Goal: Task Accomplishment & Management: Complete application form

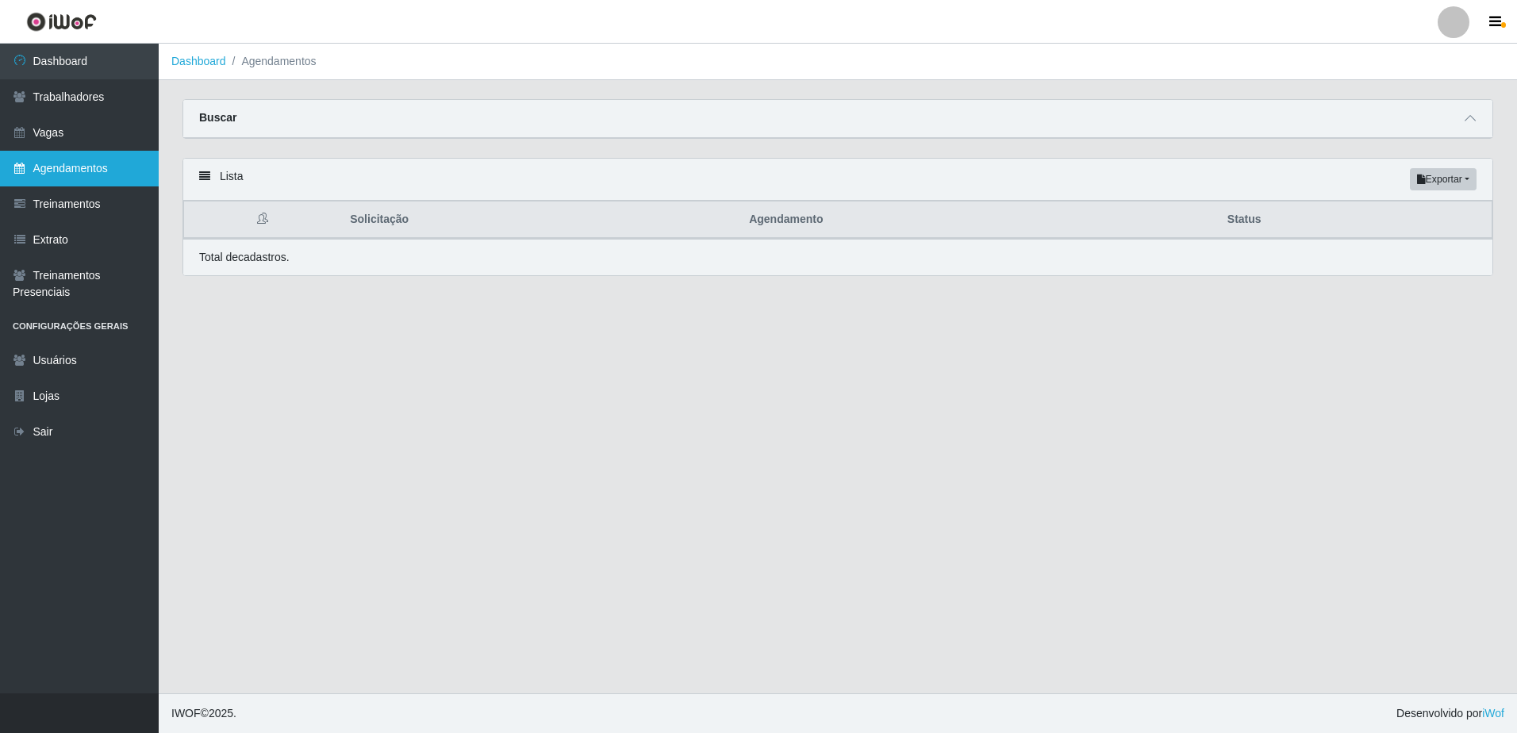
click at [78, 167] on link "Agendamentos" at bounding box center [79, 169] width 159 height 36
click at [1473, 114] on icon at bounding box center [1470, 118] width 11 height 11
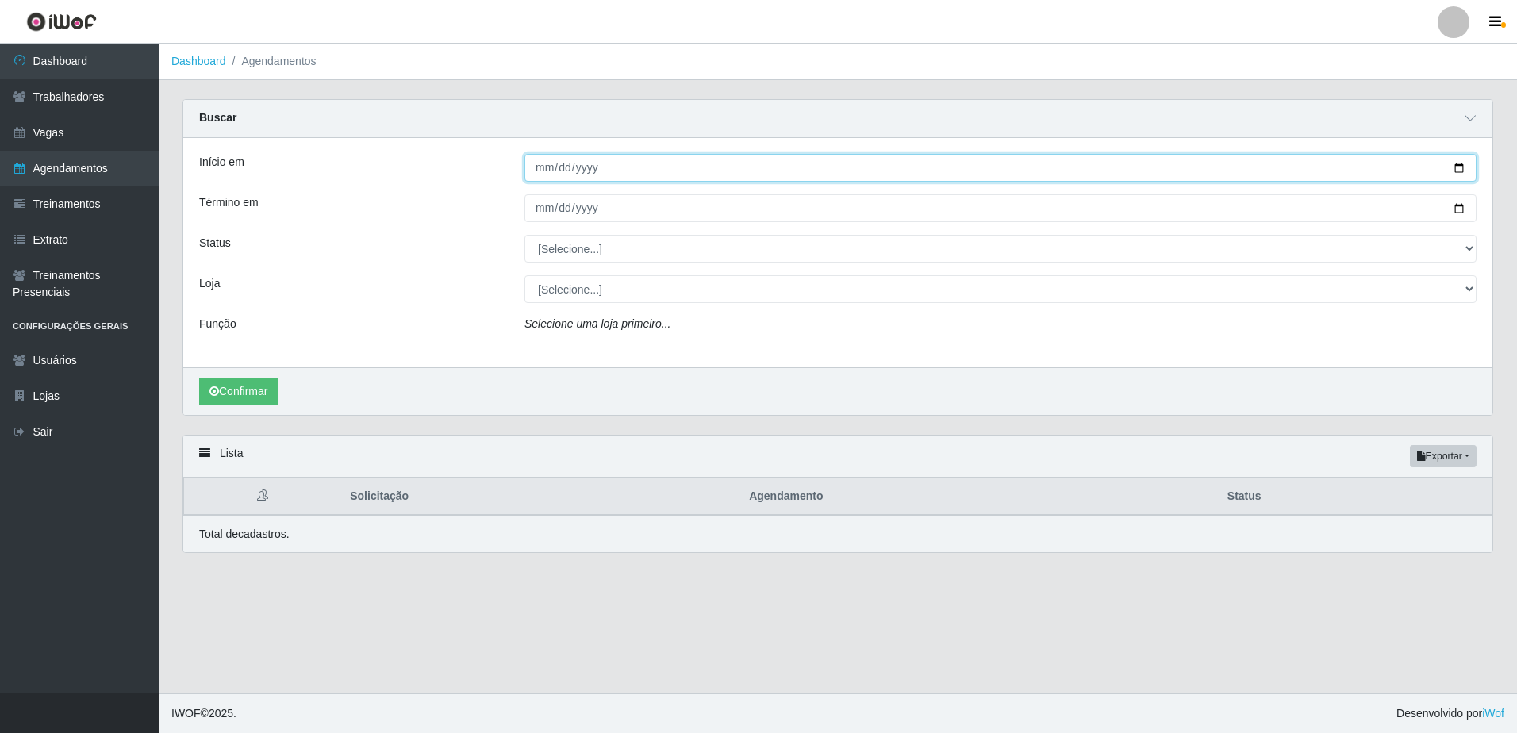
click at [546, 167] on input "Início em" at bounding box center [1001, 168] width 952 height 28
click at [591, 167] on input "[DATE]" at bounding box center [1001, 168] width 952 height 28
type input "[PHONE_NUMBER]"
drag, startPoint x: 597, startPoint y: 163, endPoint x: 590, endPoint y: 167, distance: 8.2
click at [596, 163] on input "[PHONE_NUMBER]" at bounding box center [1001, 168] width 952 height 28
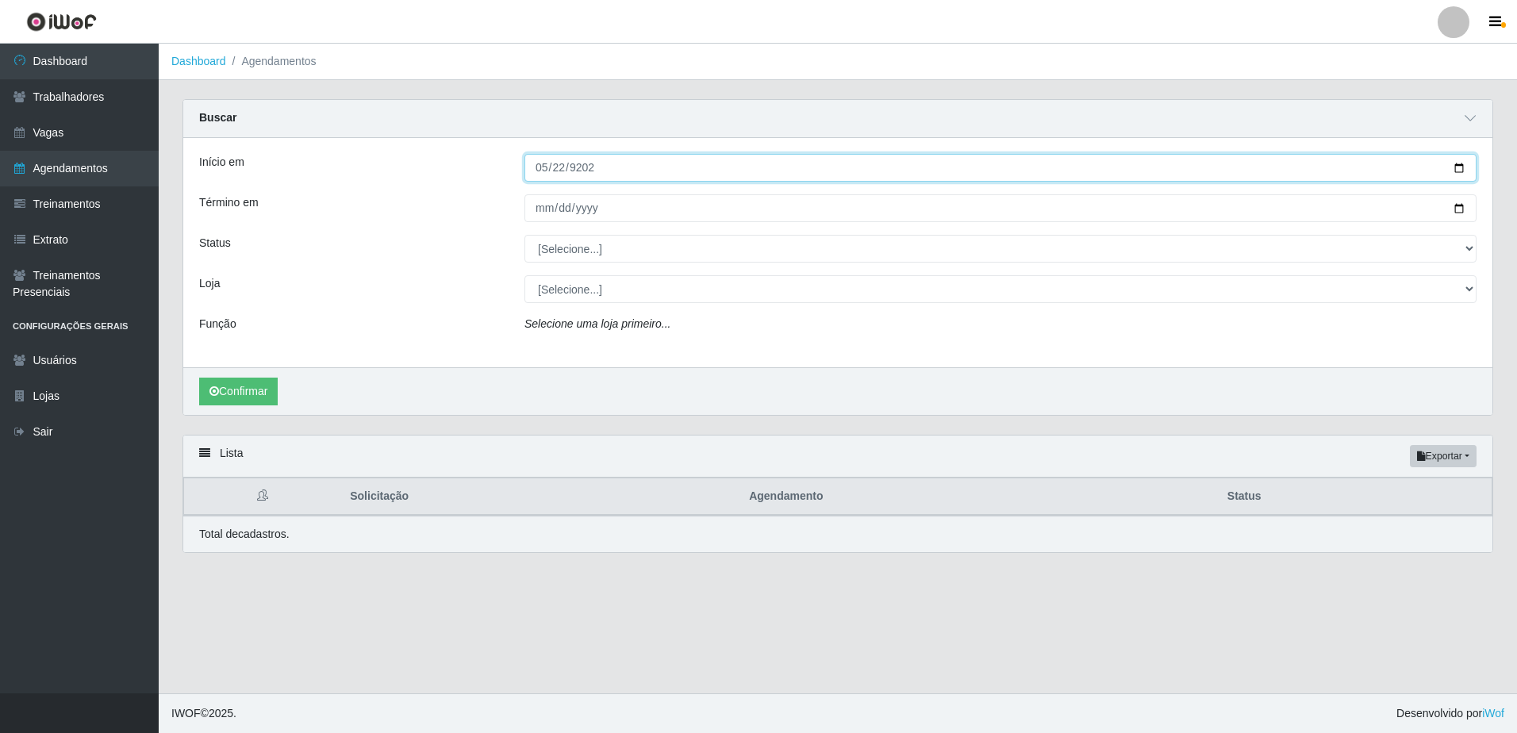
click at [581, 166] on input "[PHONE_NUMBER]" at bounding box center [1001, 168] width 952 height 28
type input "[DATE]"
click at [559, 170] on input "[DATE]" at bounding box center [1001, 168] width 952 height 28
type input "[DATE]"
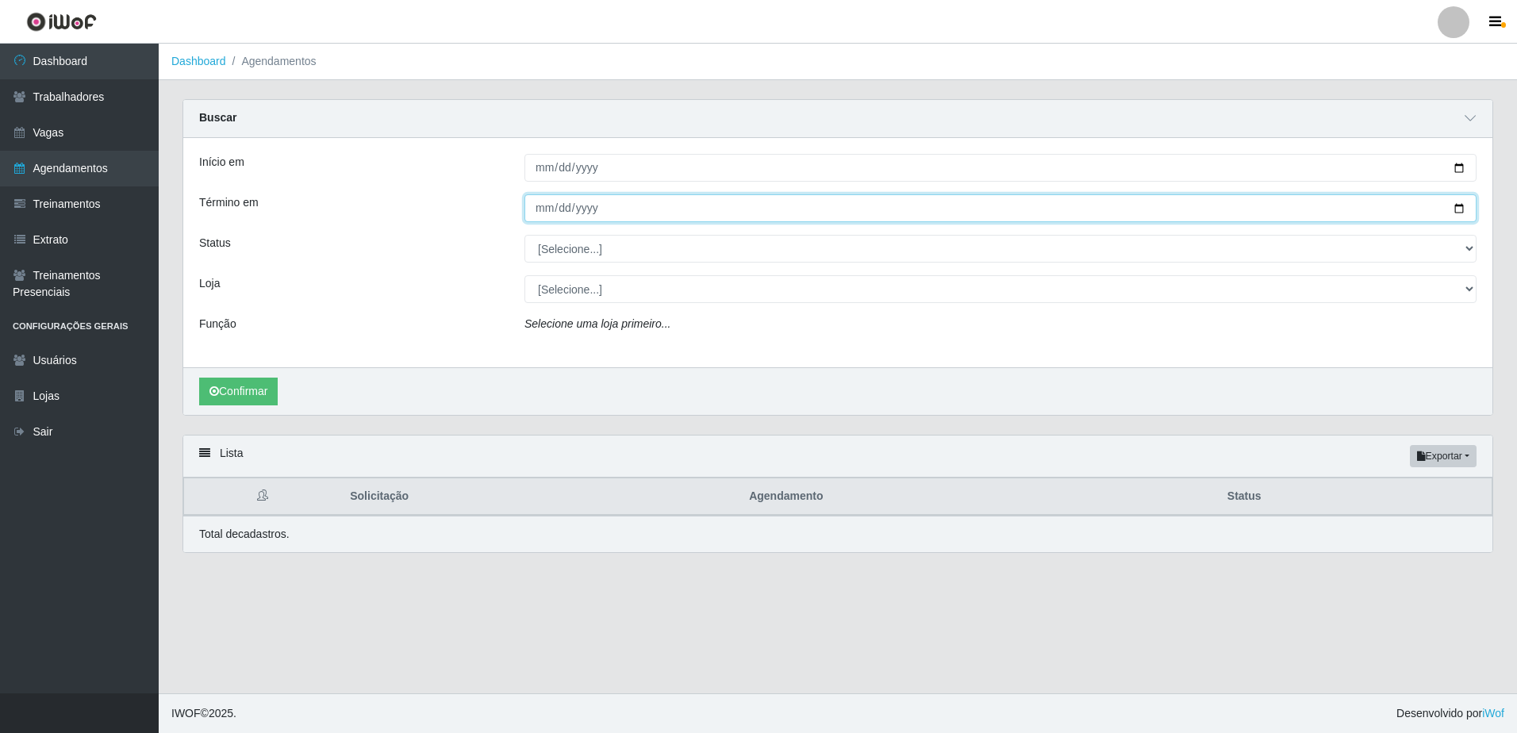
click at [547, 205] on input "Término em" at bounding box center [1001, 208] width 952 height 28
type input "[DATE]"
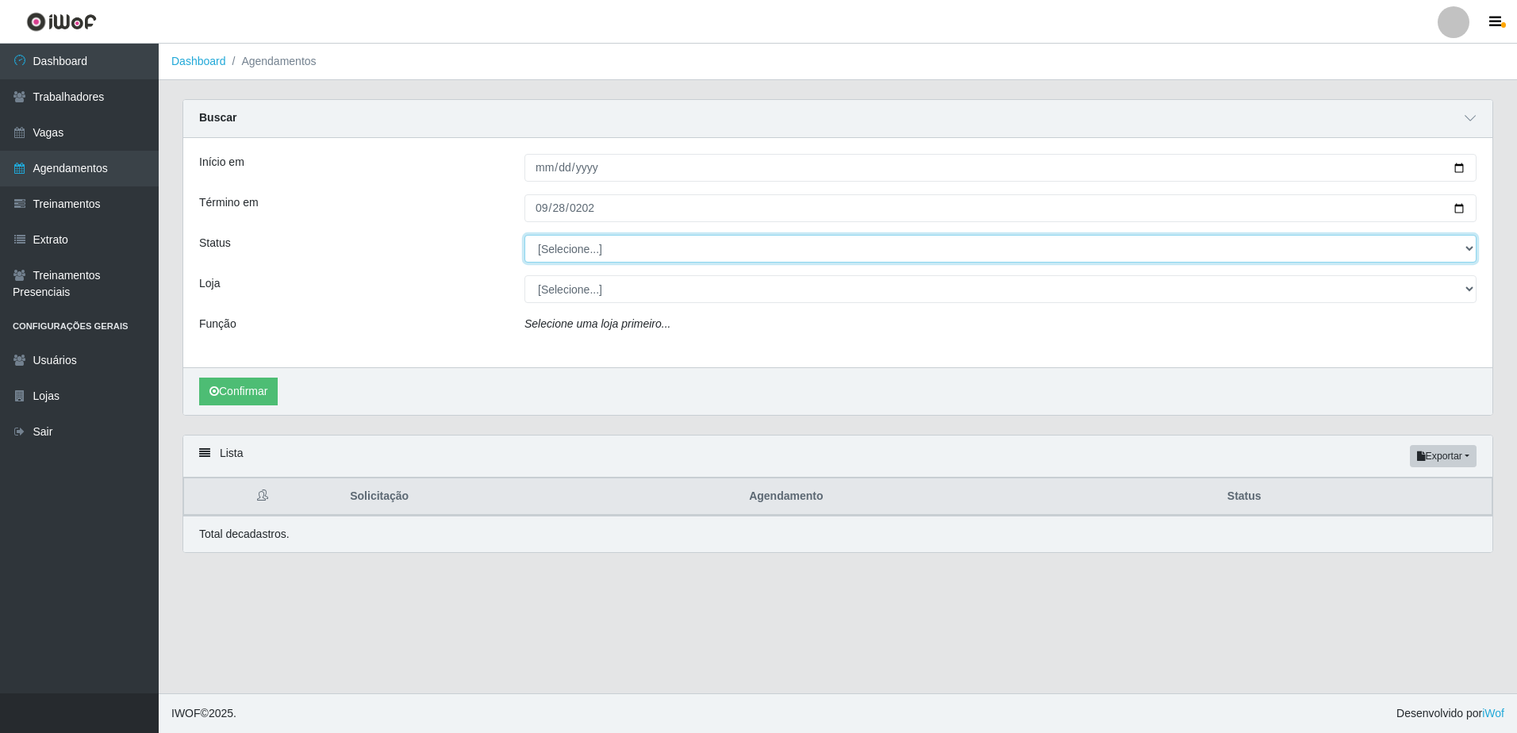
click at [740, 242] on select "[Selecione...] AGENDADO AGUARDANDO LIBERAR EM ANDAMENTO EM REVISÃO FINALIZADO C…" at bounding box center [1001, 249] width 952 height 28
select select "FINALIZADO"
click at [525, 236] on select "[Selecione...] AGENDADO AGUARDANDO LIBERAR EM ANDAMENTO EM REVISÃO FINALIZADO C…" at bounding box center [1001, 249] width 952 height 28
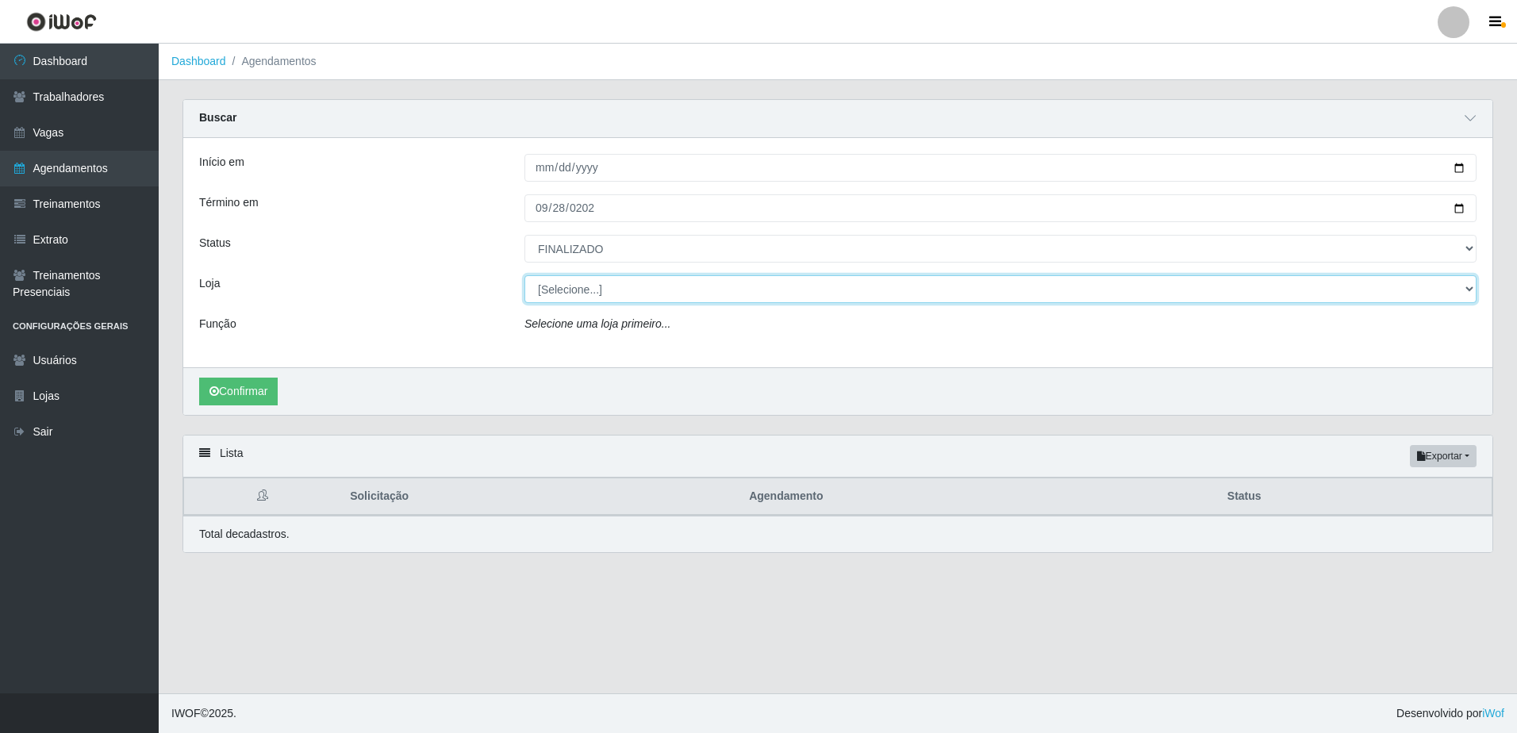
click at [601, 285] on select "[Selecione...] BomQueSó Agreste - Loja 1 BomQueSó Agreste - Loja 2 BomQueSó Agr…" at bounding box center [1001, 289] width 952 height 28
select select "213"
click at [525, 276] on select "[Selecione...] BomQueSó Agreste - Loja 1 BomQueSó Agreste - Loja 2 BomQueSó Agr…" at bounding box center [1001, 289] width 952 height 28
click at [646, 295] on select "[Selecione...] BomQueSó Agreste - Loja 1 BomQueSó Agreste - Loja 2 BomQueSó Agr…" at bounding box center [1001, 289] width 952 height 28
drag, startPoint x: 646, startPoint y: 295, endPoint x: 624, endPoint y: 298, distance: 22.4
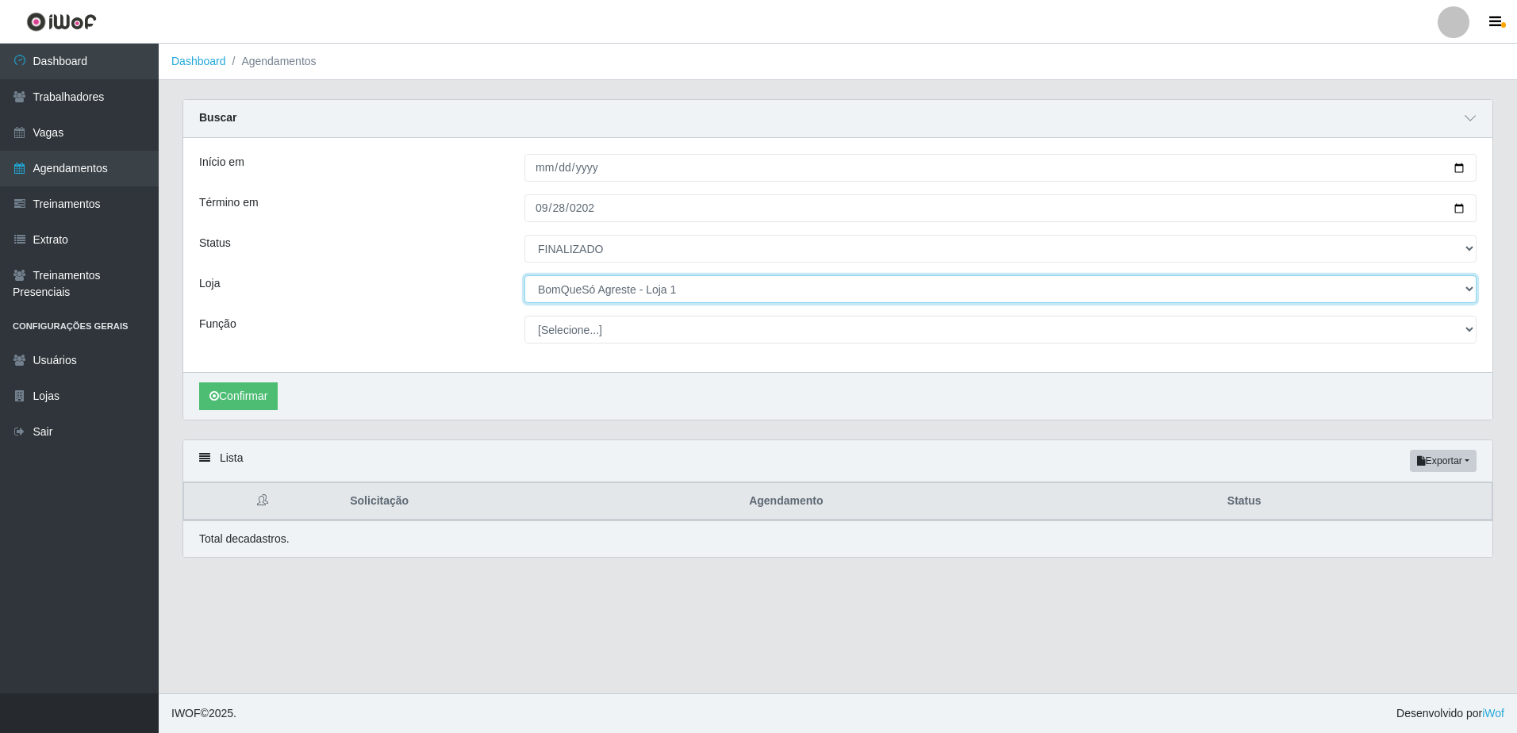
click at [642, 297] on select "[Selecione...] BomQueSó Agreste - Loja 1 BomQueSó Agreste - Loja 2 BomQueSó Agr…" at bounding box center [1001, 289] width 952 height 28
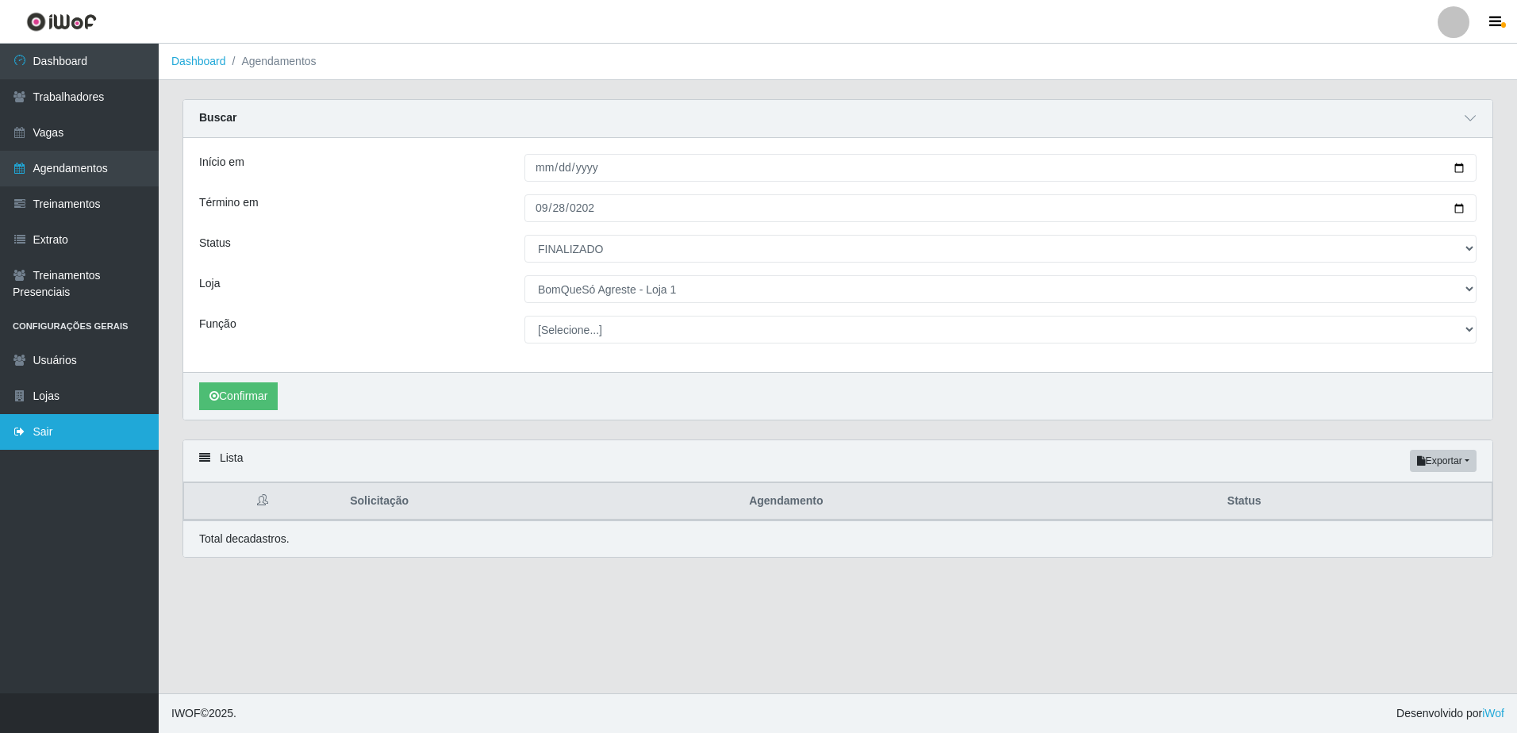
click at [46, 421] on link "Sair" at bounding box center [79, 432] width 159 height 36
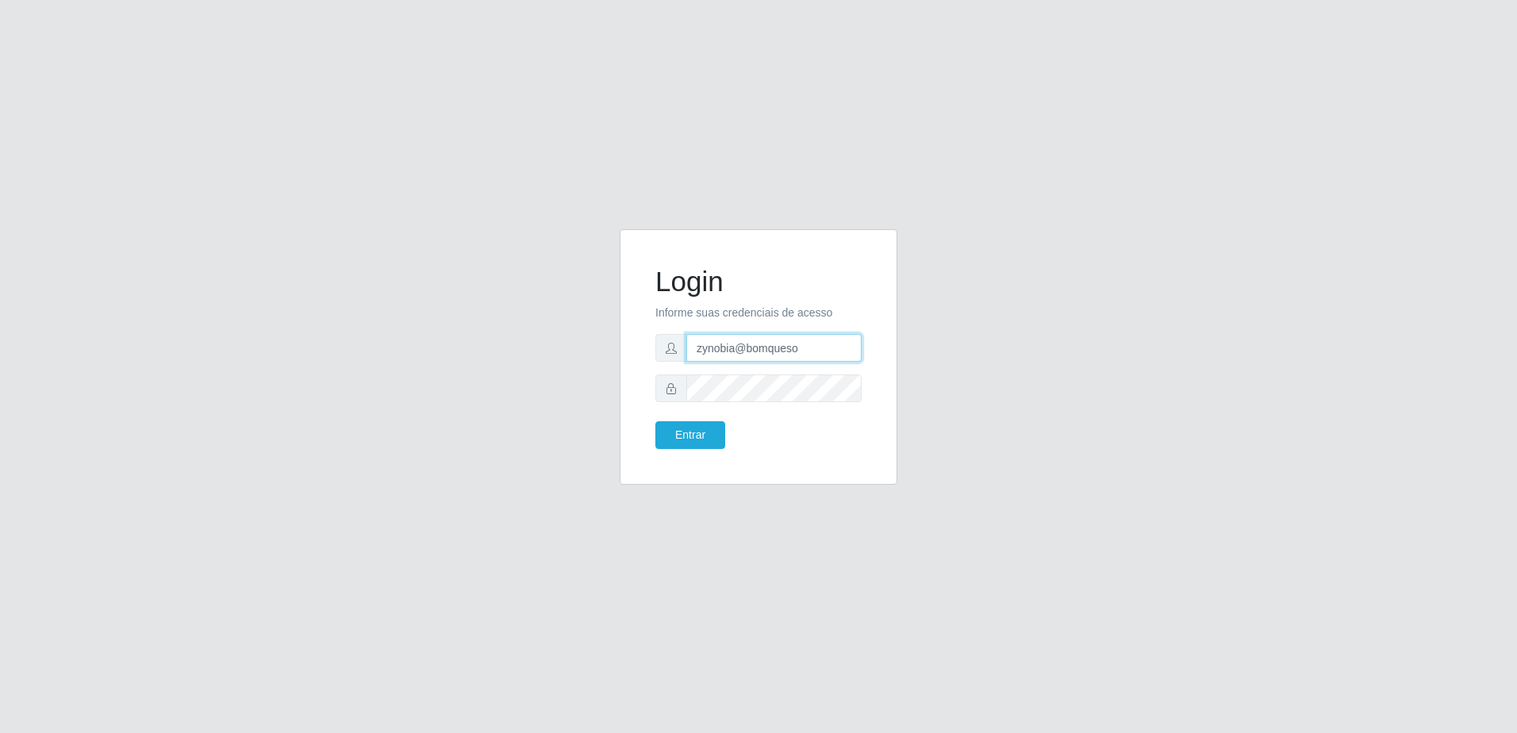
click at [732, 352] on input "zynobia@bomqueso" at bounding box center [773, 348] width 175 height 28
type input "zynobia@redecompras"
click at [715, 435] on button "Entrar" at bounding box center [690, 435] width 70 height 28
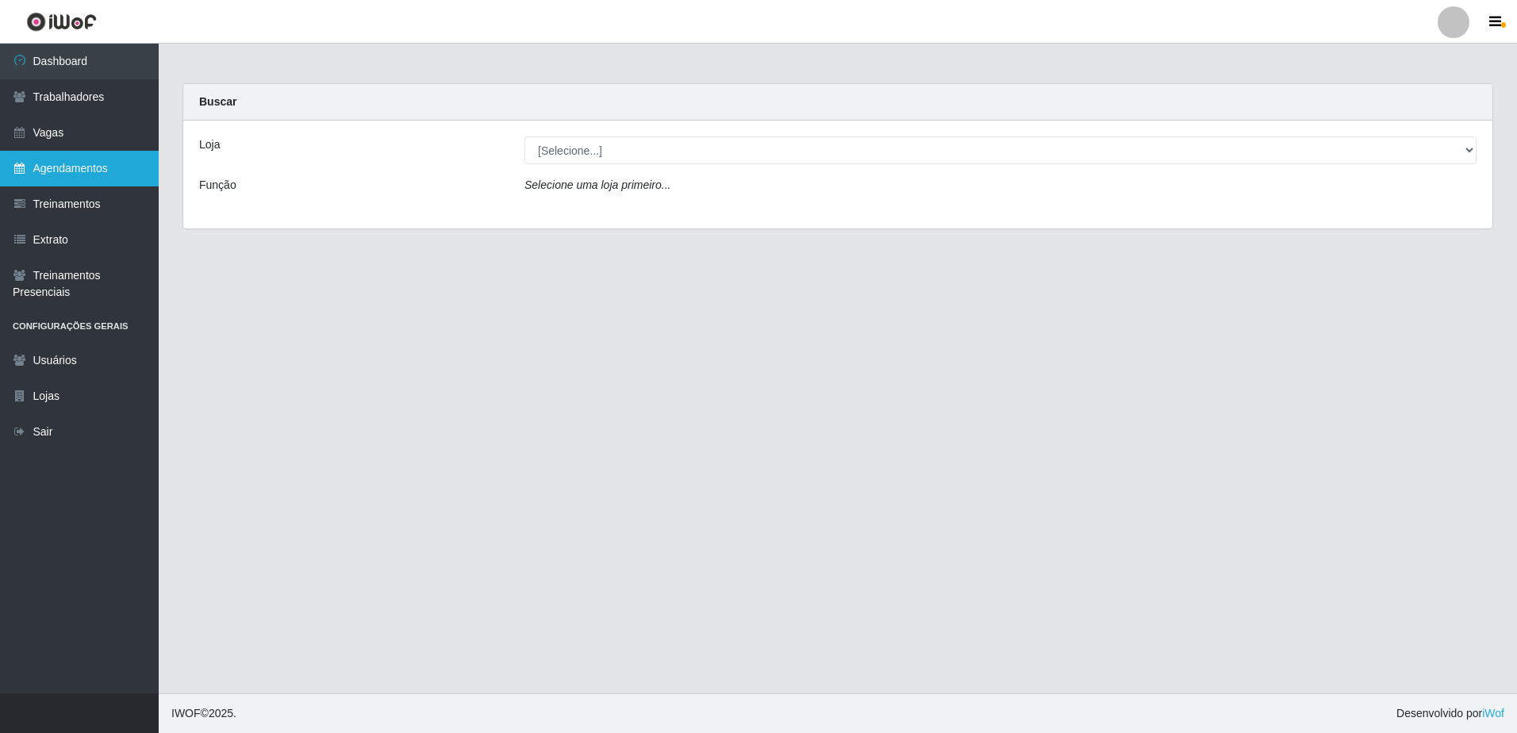
click at [86, 163] on link "Agendamentos" at bounding box center [79, 169] width 159 height 36
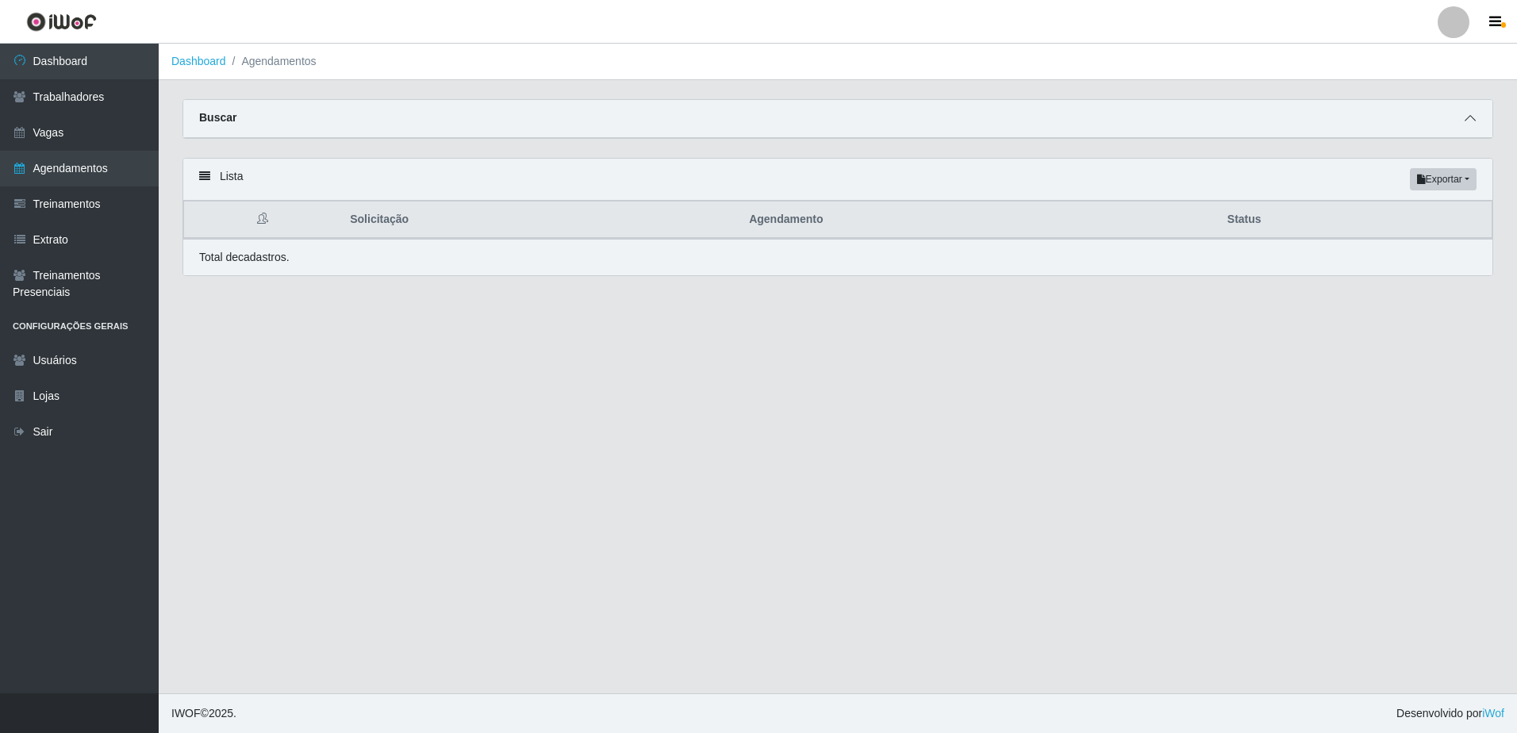
click at [1464, 122] on span at bounding box center [1470, 119] width 19 height 18
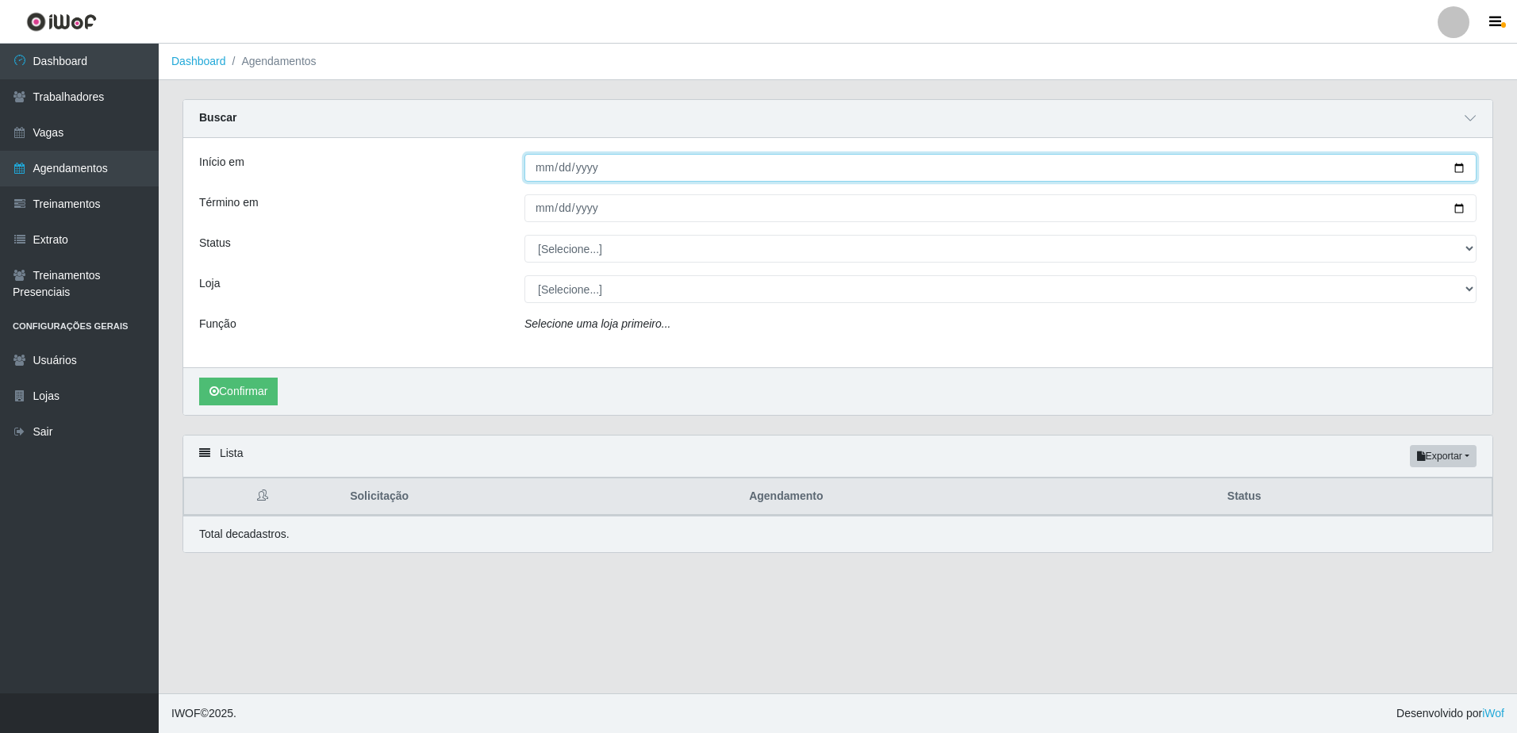
click at [543, 173] on input "Início em" at bounding box center [1001, 168] width 952 height 28
type input "[DATE]"
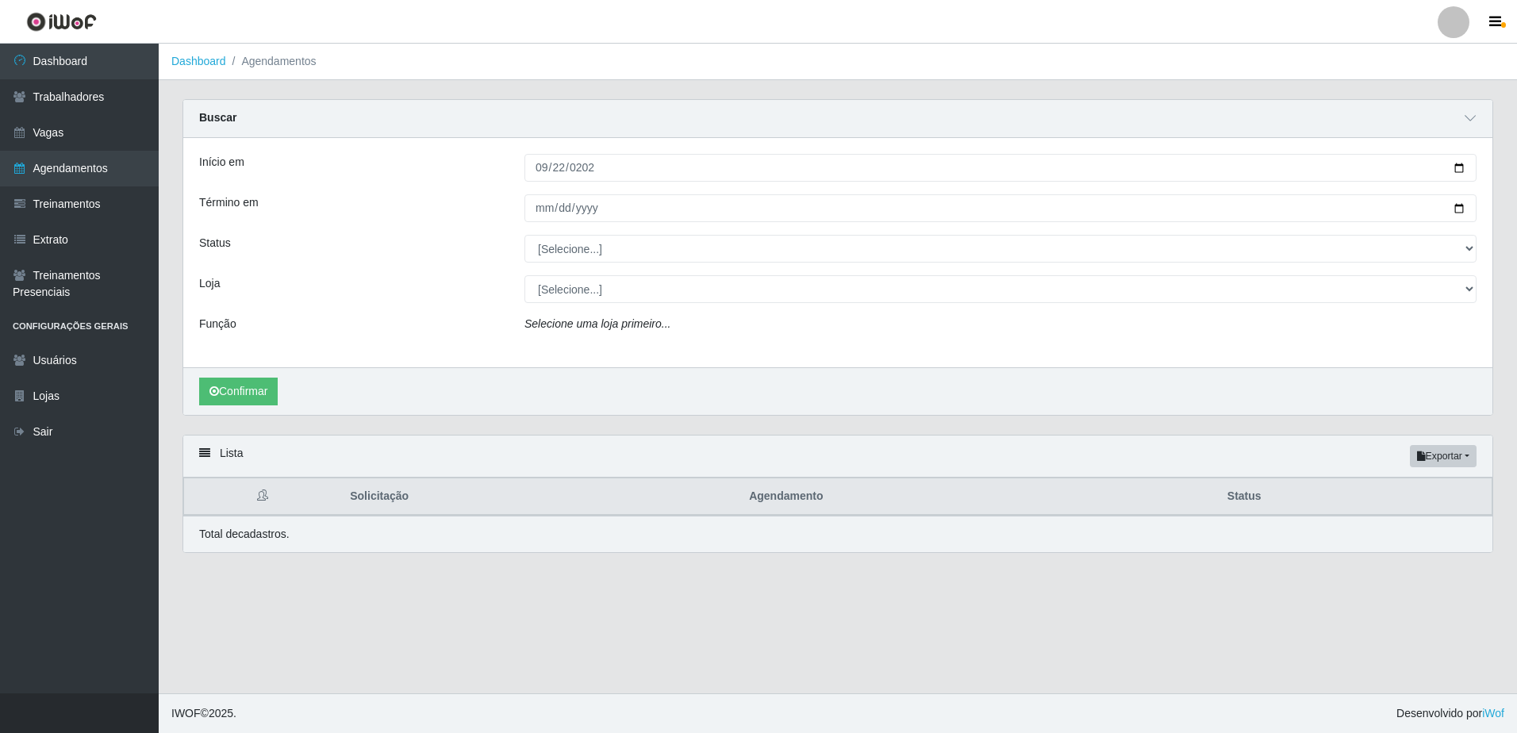
click at [521, 225] on div "Início em [DATE] Término em Status [Selecione...] AGENDADO AGUARDANDO LIBERAR E…" at bounding box center [837, 252] width 1309 height 229
click at [532, 215] on input "Término em" at bounding box center [1001, 208] width 952 height 28
type input "[DATE]"
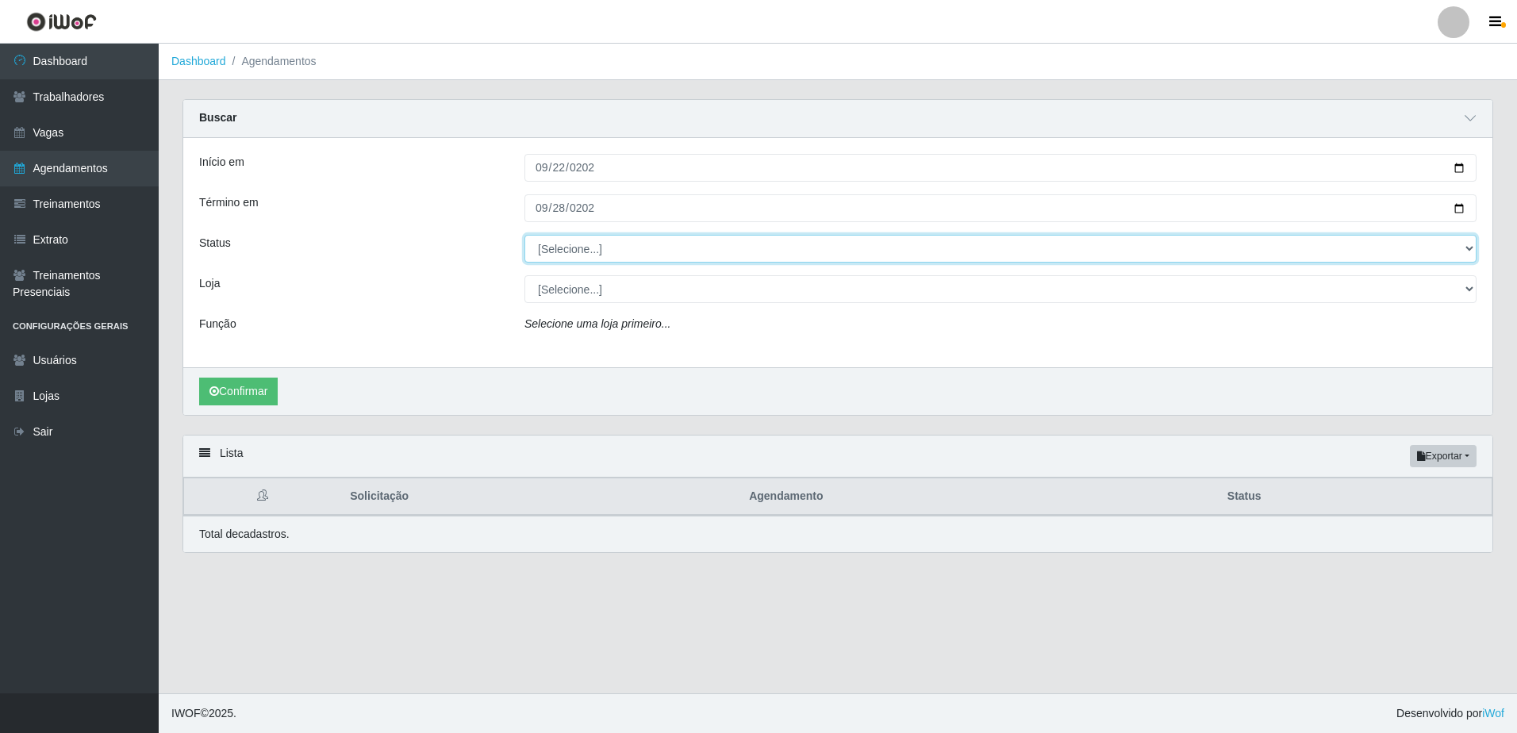
drag, startPoint x: 690, startPoint y: 260, endPoint x: 678, endPoint y: 245, distance: 18.7
click at [689, 260] on select "[Selecione...] AGENDADO AGUARDANDO LIBERAR EM ANDAMENTO EM REVISÃO FINALIZADO C…" at bounding box center [1001, 249] width 952 height 28
select select "FINALIZADO"
click at [525, 236] on select "[Selecione...] AGENDADO AGUARDANDO LIBERAR EM ANDAMENTO EM REVISÃO FINALIZADO C…" at bounding box center [1001, 249] width 952 height 28
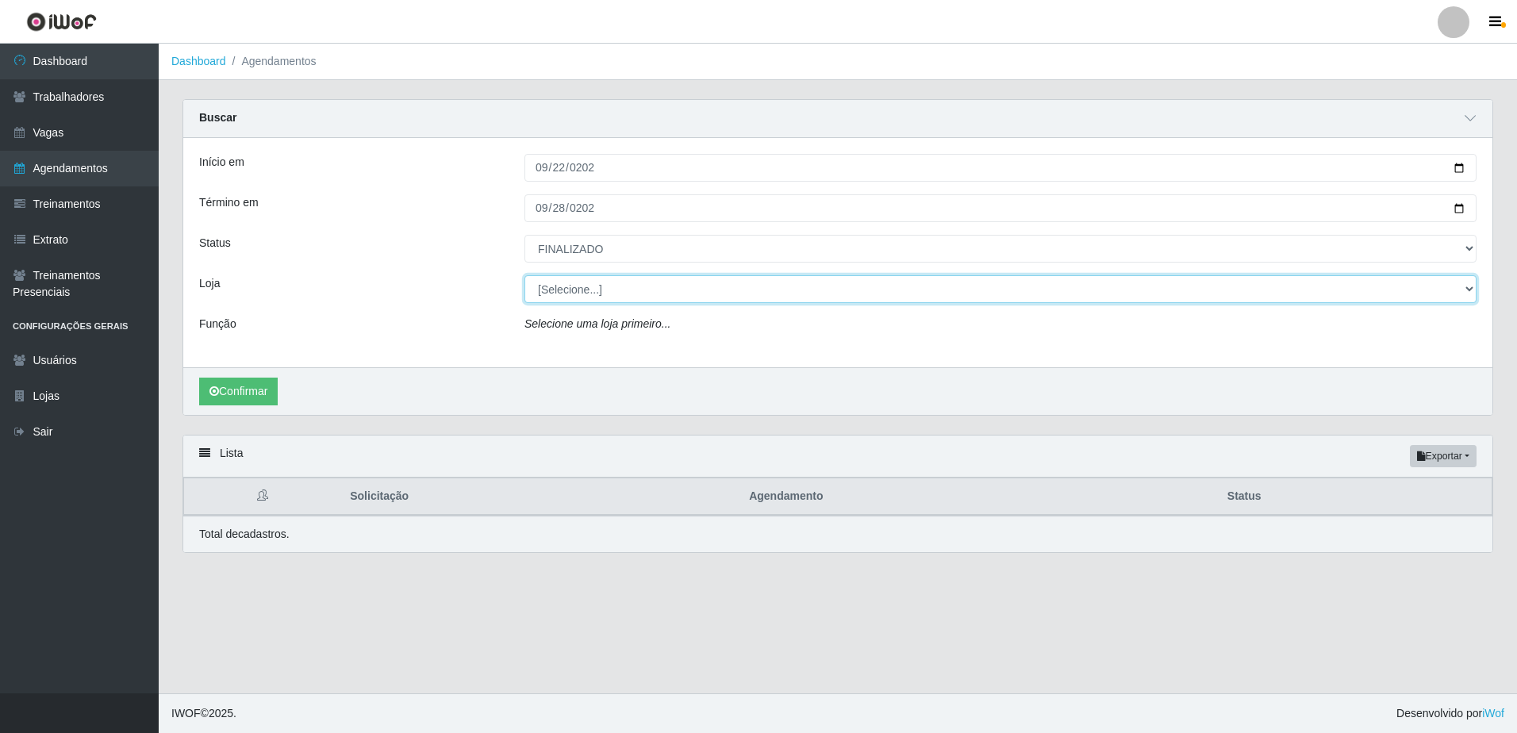
click at [669, 293] on select "[Selecione...] Rede Compras - CD Logistica Rede Compras Supermercados - LOJA 1 …" at bounding box center [1001, 289] width 952 height 28
select select "159"
click at [525, 276] on select "[Selecione...] Rede Compras - CD Logistica Rede Compras Supermercados - LOJA 1 …" at bounding box center [1001, 289] width 952 height 28
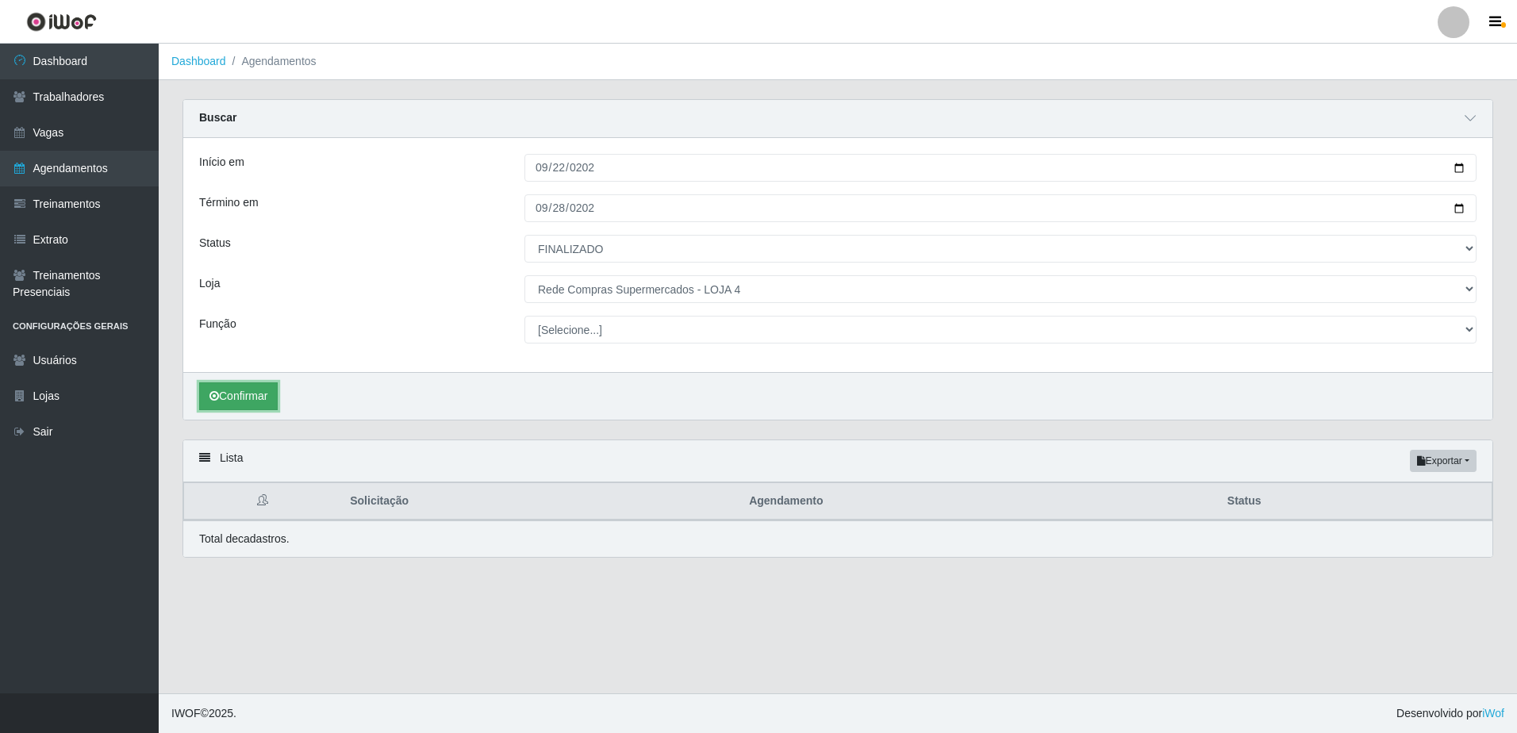
click at [252, 396] on button "Confirmar" at bounding box center [238, 396] width 79 height 28
click at [632, 632] on main "Dashboard Agendamentos Carregando... Buscar Início em [DATE] Término em [DATE] …" at bounding box center [838, 369] width 1359 height 650
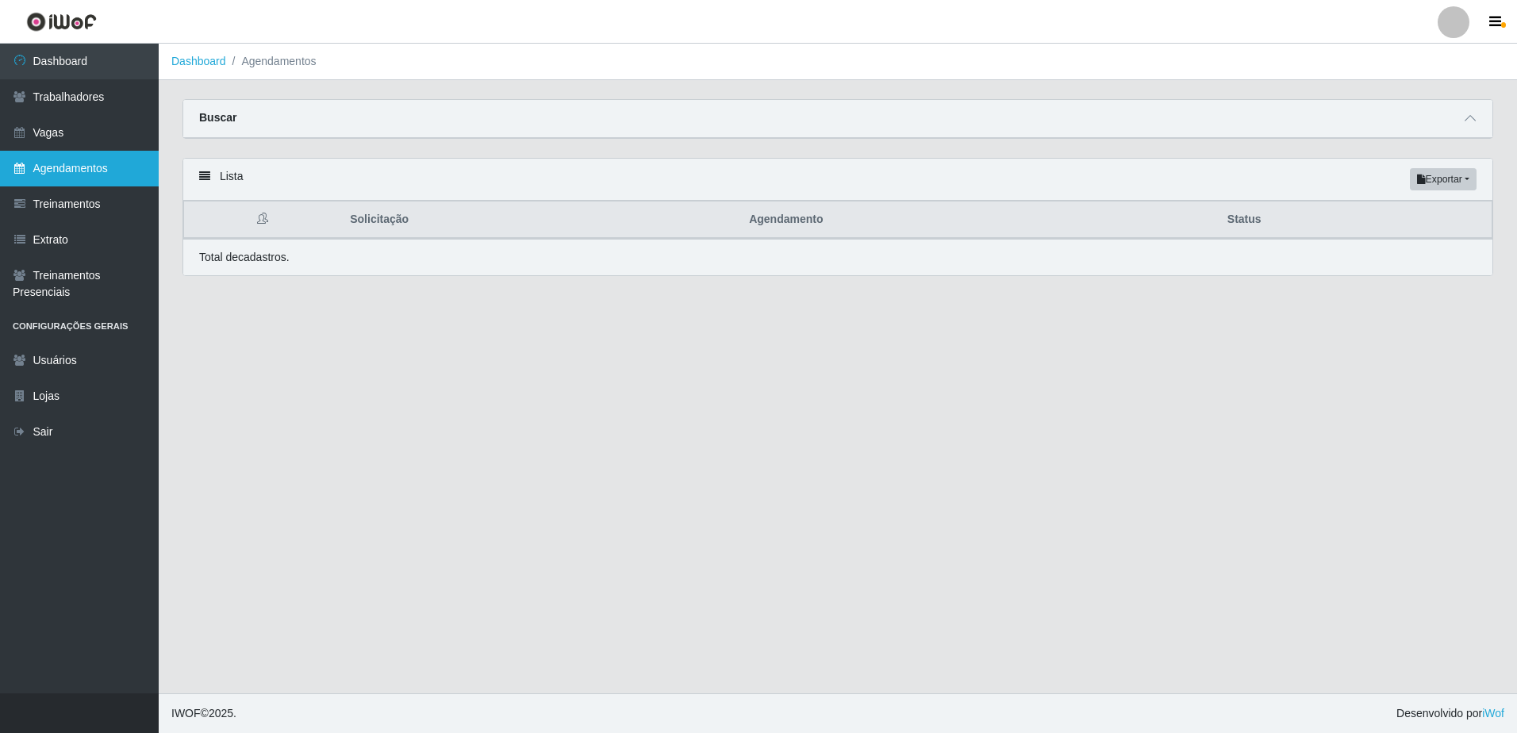
click at [60, 170] on link "Agendamentos" at bounding box center [79, 169] width 159 height 36
click at [1467, 121] on icon at bounding box center [1470, 118] width 11 height 11
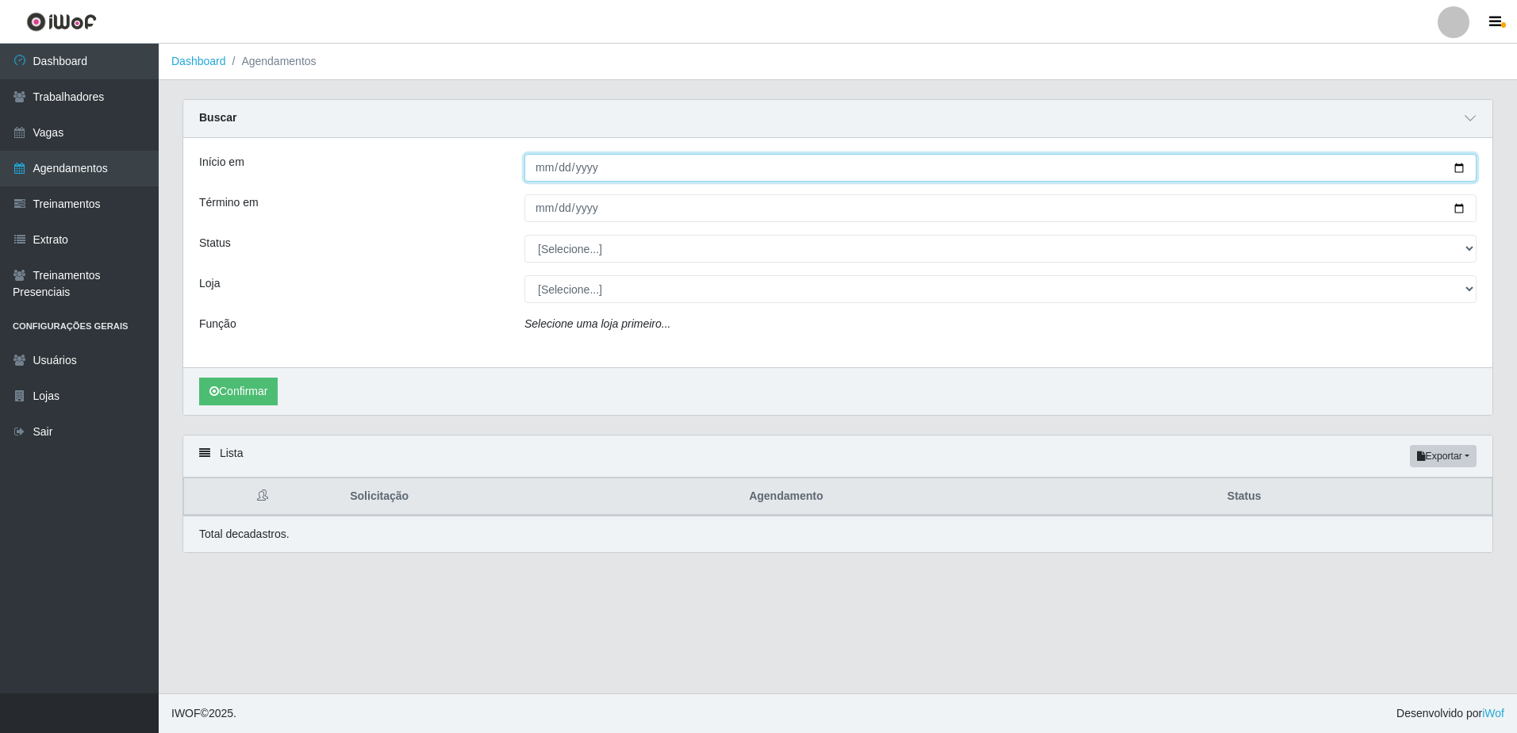
drag, startPoint x: 525, startPoint y: 171, endPoint x: 536, endPoint y: 169, distance: 12.0
click at [527, 171] on input "Início em" at bounding box center [1001, 168] width 952 height 28
type input "[DATE]"
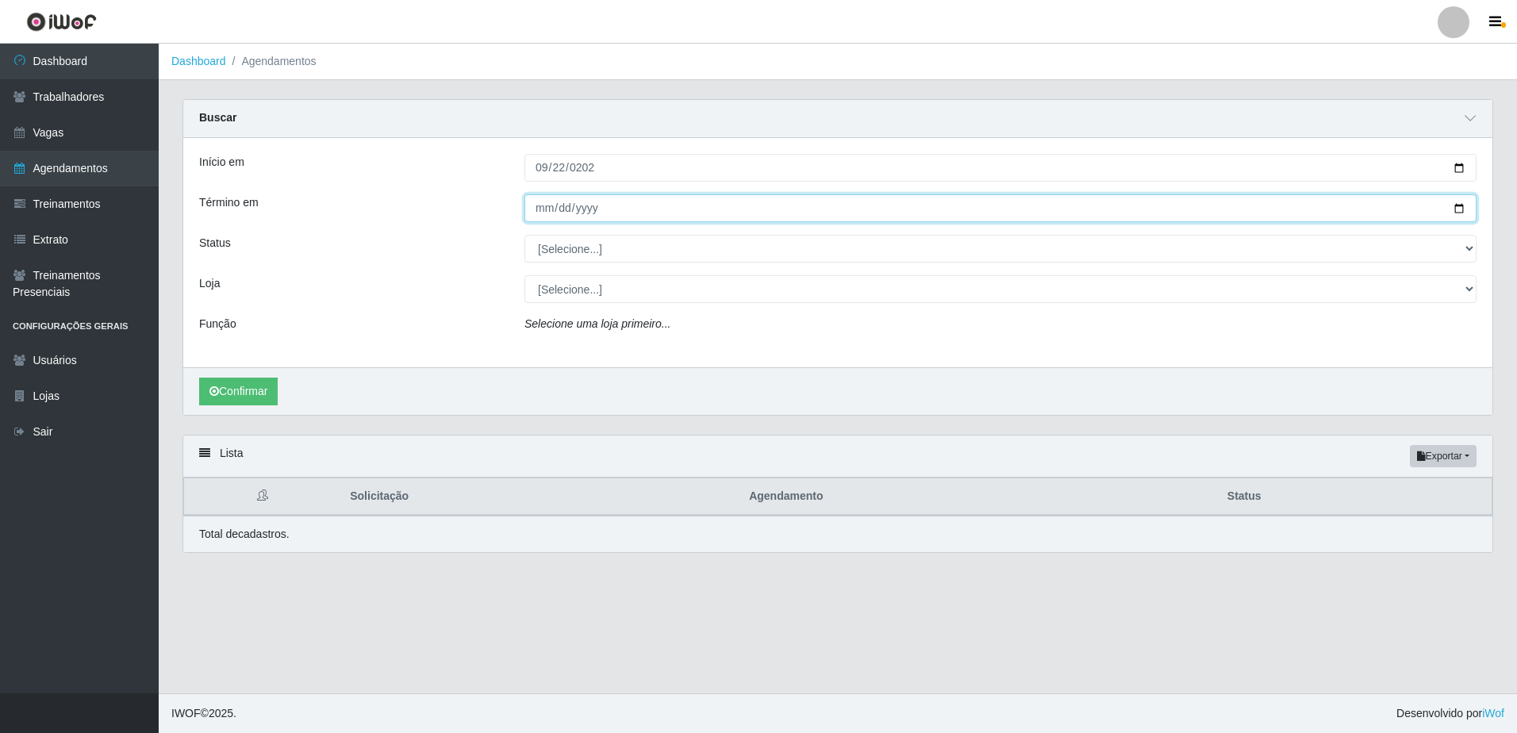
click at [542, 213] on input "Término em" at bounding box center [1001, 208] width 952 height 28
type input "[DATE]"
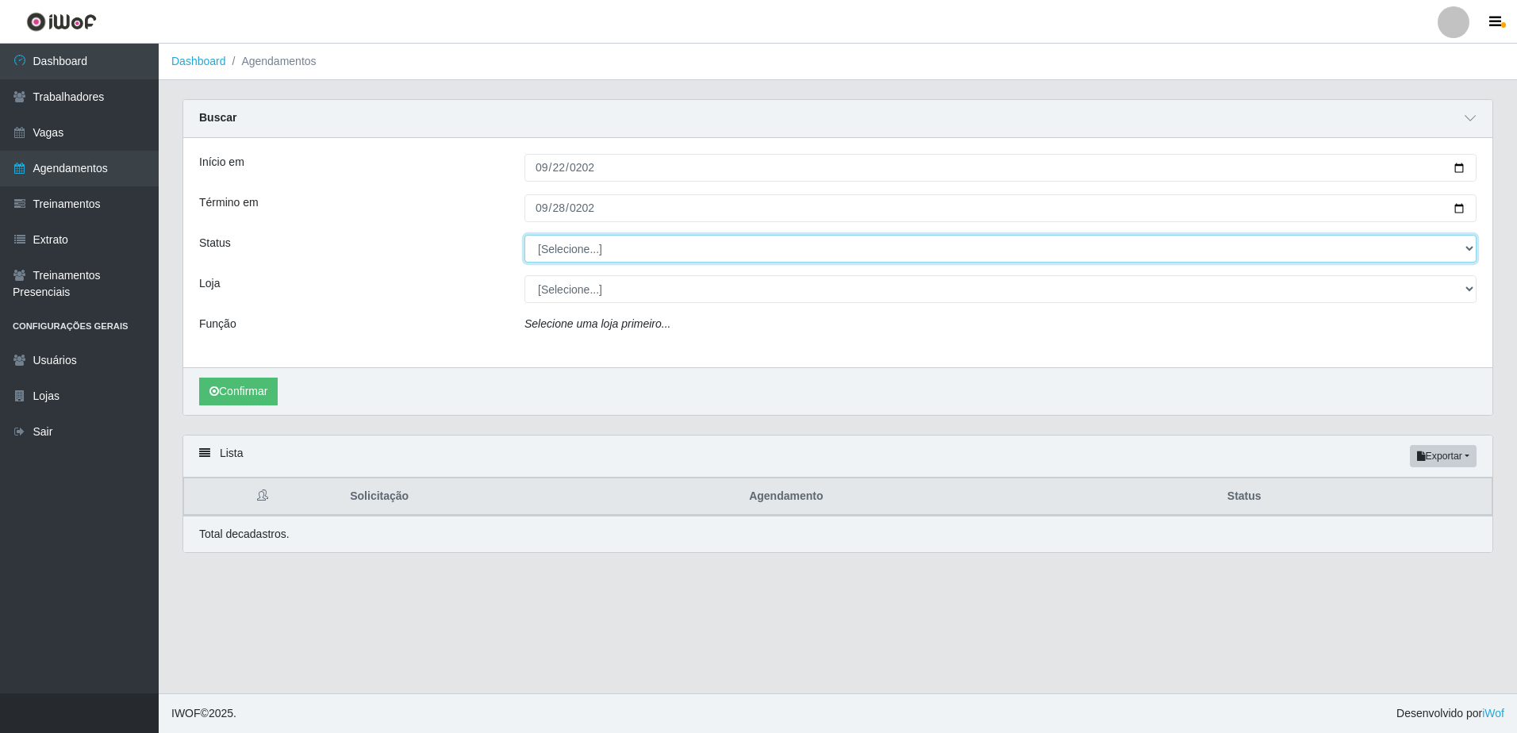
click at [656, 252] on select "[Selecione...] AGENDADO AGUARDANDO LIBERAR EM ANDAMENTO EM REVISÃO FINALIZADO C…" at bounding box center [1001, 249] width 952 height 28
select select "FINALIZADO"
click at [525, 236] on select "[Selecione...] AGENDADO AGUARDANDO LIBERAR EM ANDAMENTO EM REVISÃO FINALIZADO C…" at bounding box center [1001, 249] width 952 height 28
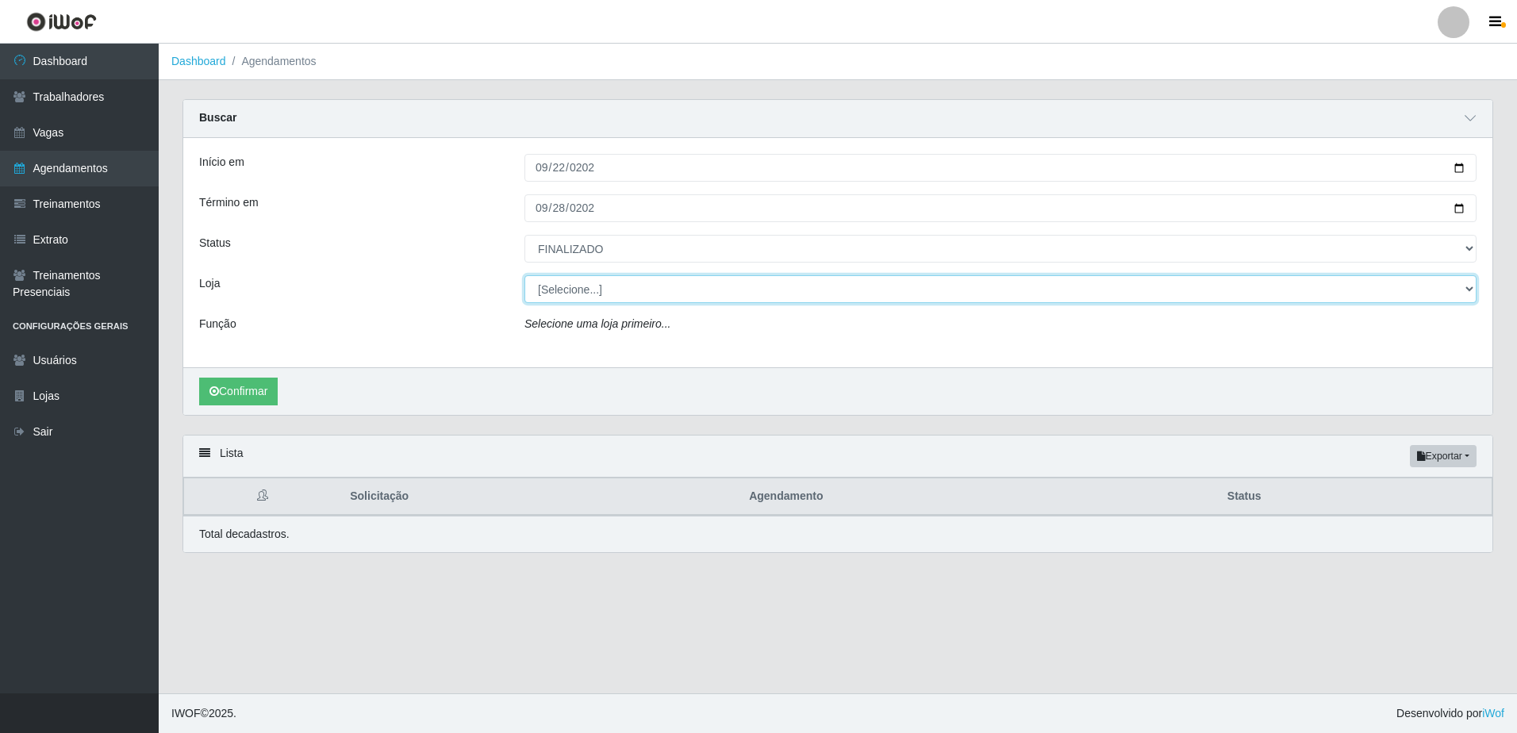
click at [582, 288] on select "[Selecione...] Rede Compras - CD Logistica Rede Compras Supermercados - LOJA 1 …" at bounding box center [1001, 289] width 952 height 28
select select "159"
click at [525, 276] on select "[Selecione...] Rede Compras - CD Logistica Rede Compras Supermercados - LOJA 1 …" at bounding box center [1001, 289] width 952 height 28
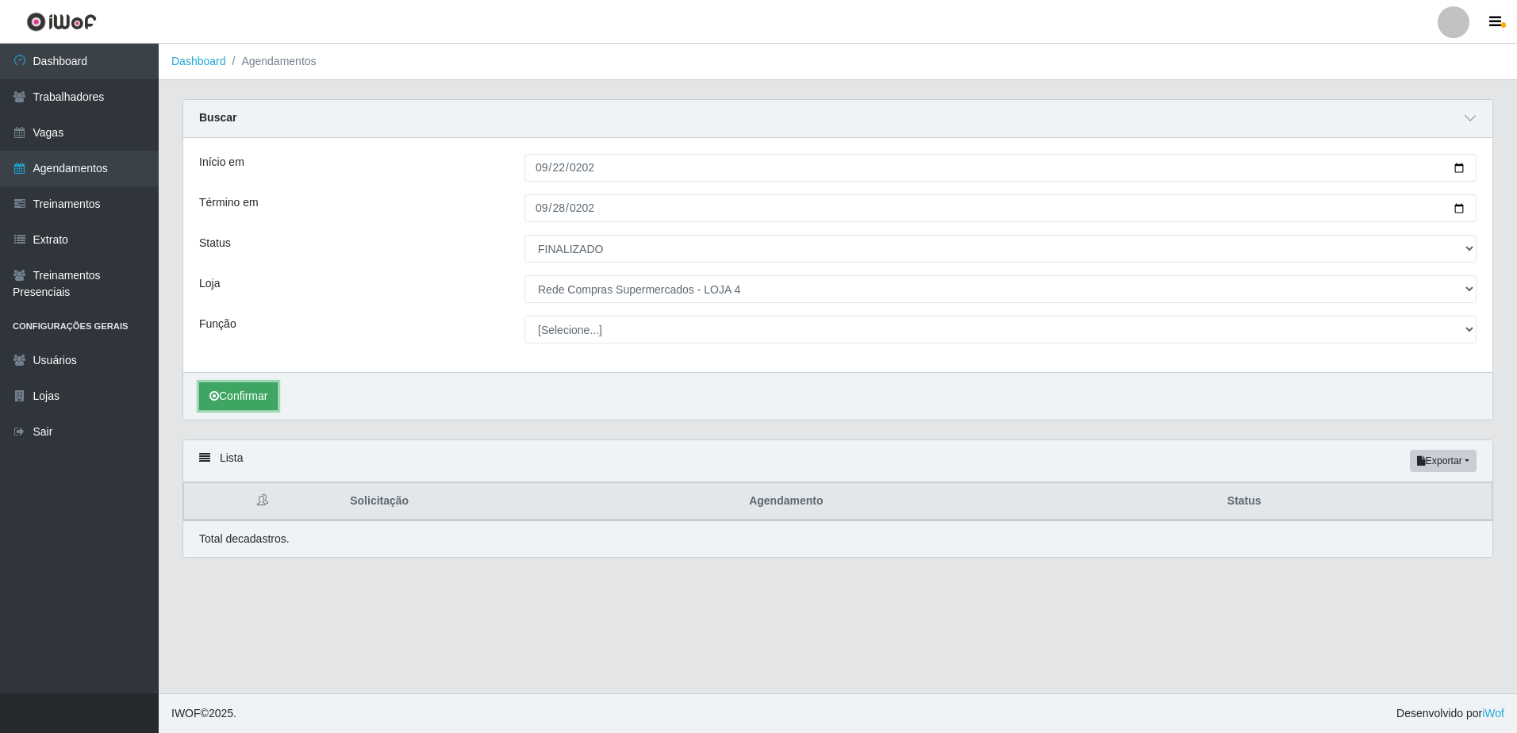
click at [254, 393] on button "Confirmar" at bounding box center [238, 396] width 79 height 28
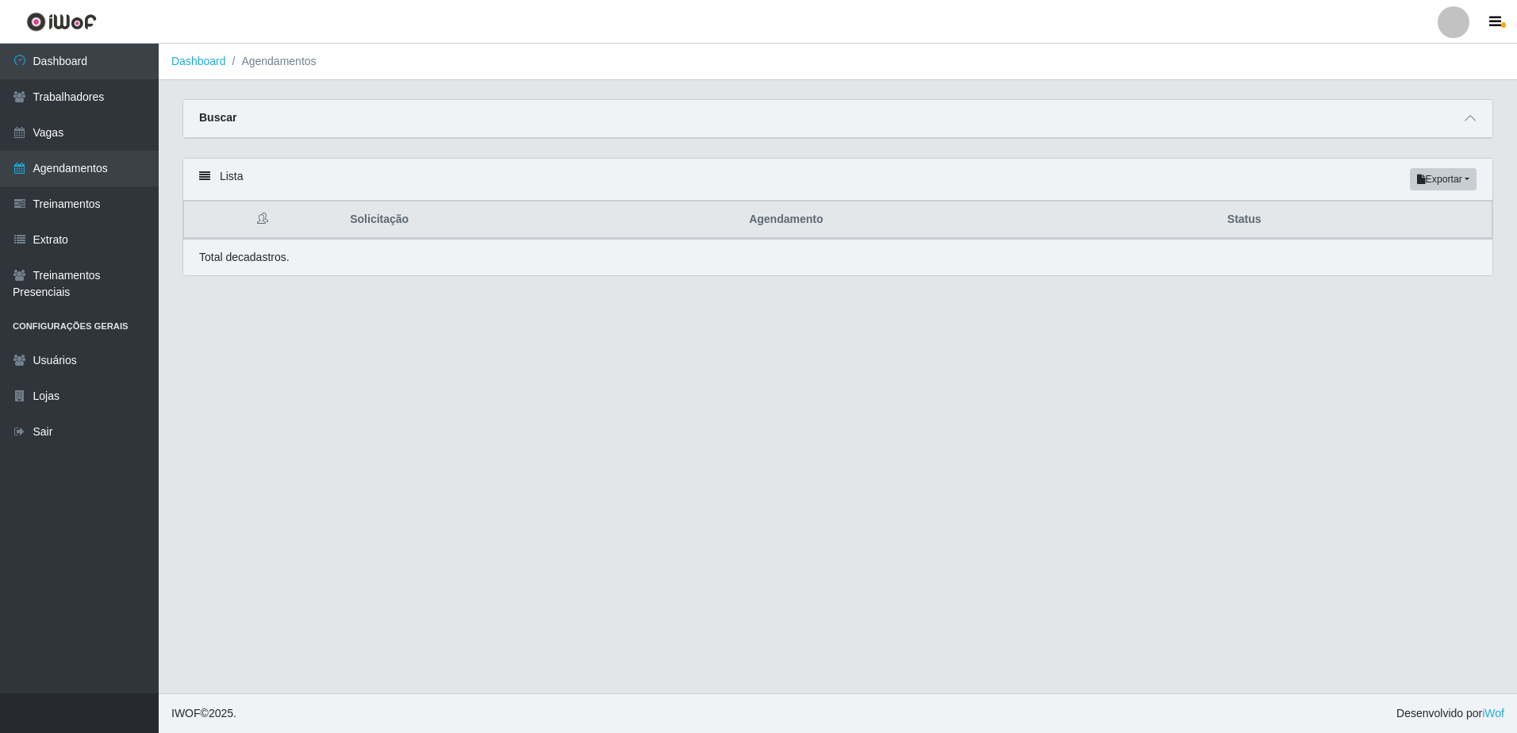
select select "FINALIZADO"
select select "159"
click at [1467, 124] on icon at bounding box center [1470, 118] width 11 height 11
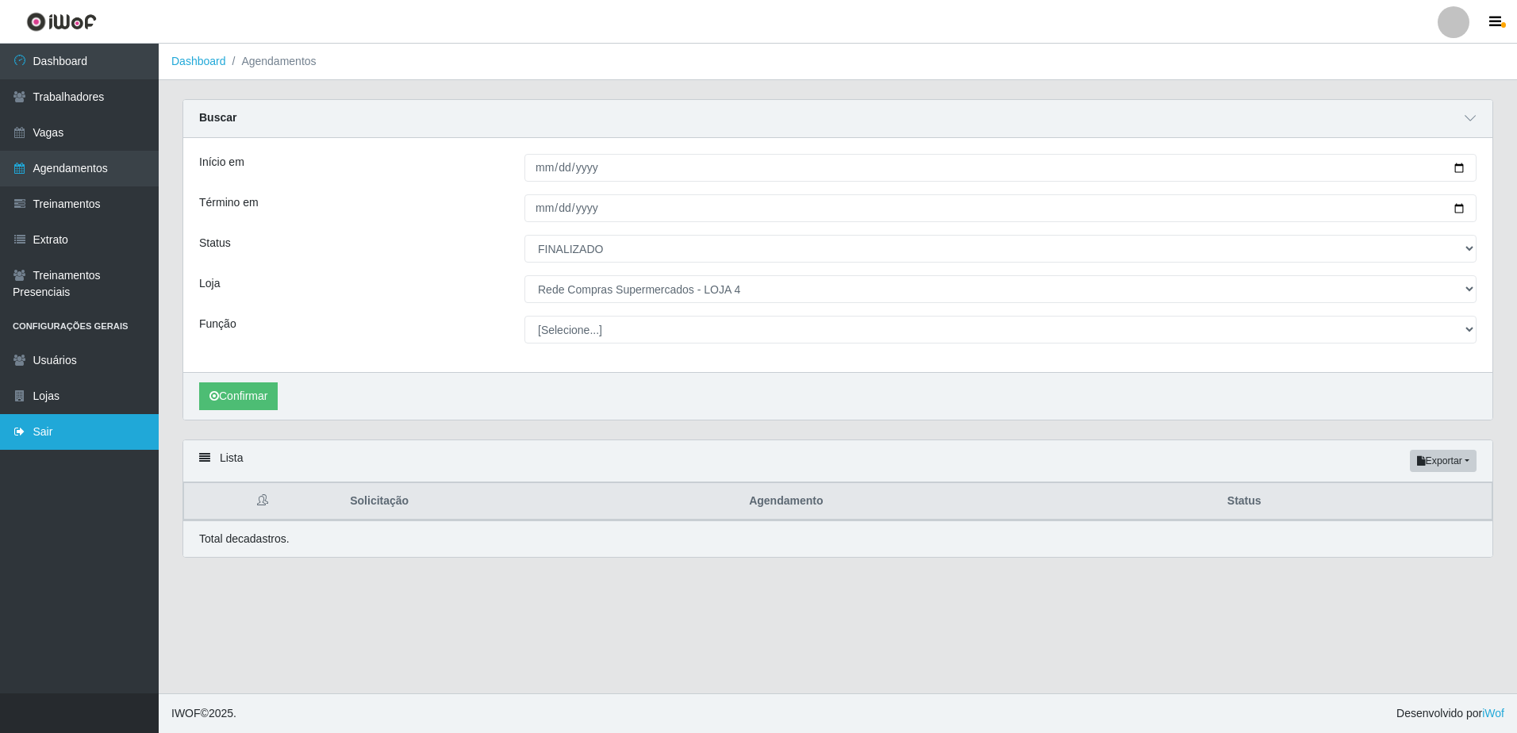
click at [62, 439] on link "Sair" at bounding box center [79, 432] width 159 height 36
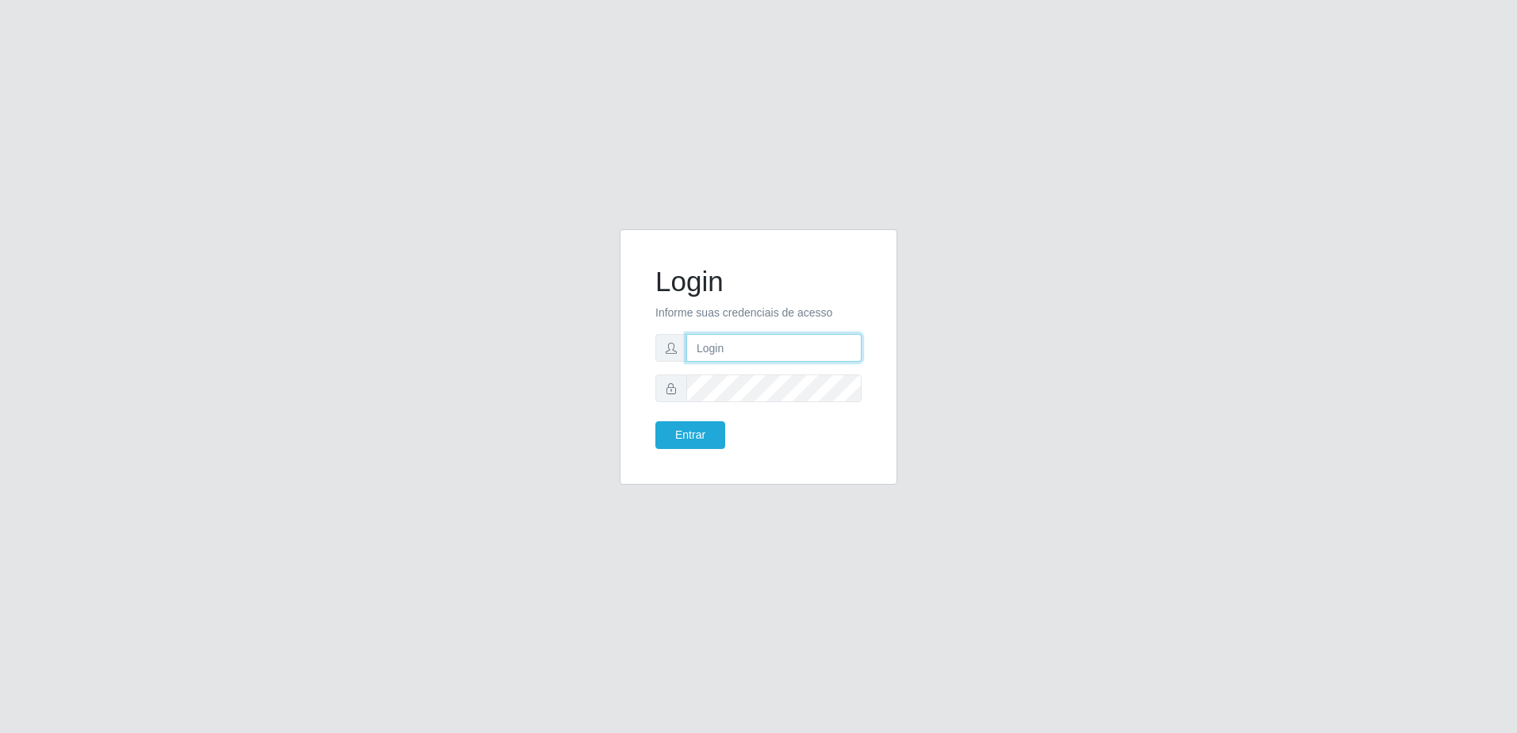
type input "zynobia@redecompras"
click at [782, 344] on input "zynobia@redecompras" at bounding box center [773, 348] width 175 height 28
click at [705, 440] on button "Entrar" at bounding box center [690, 435] width 70 height 28
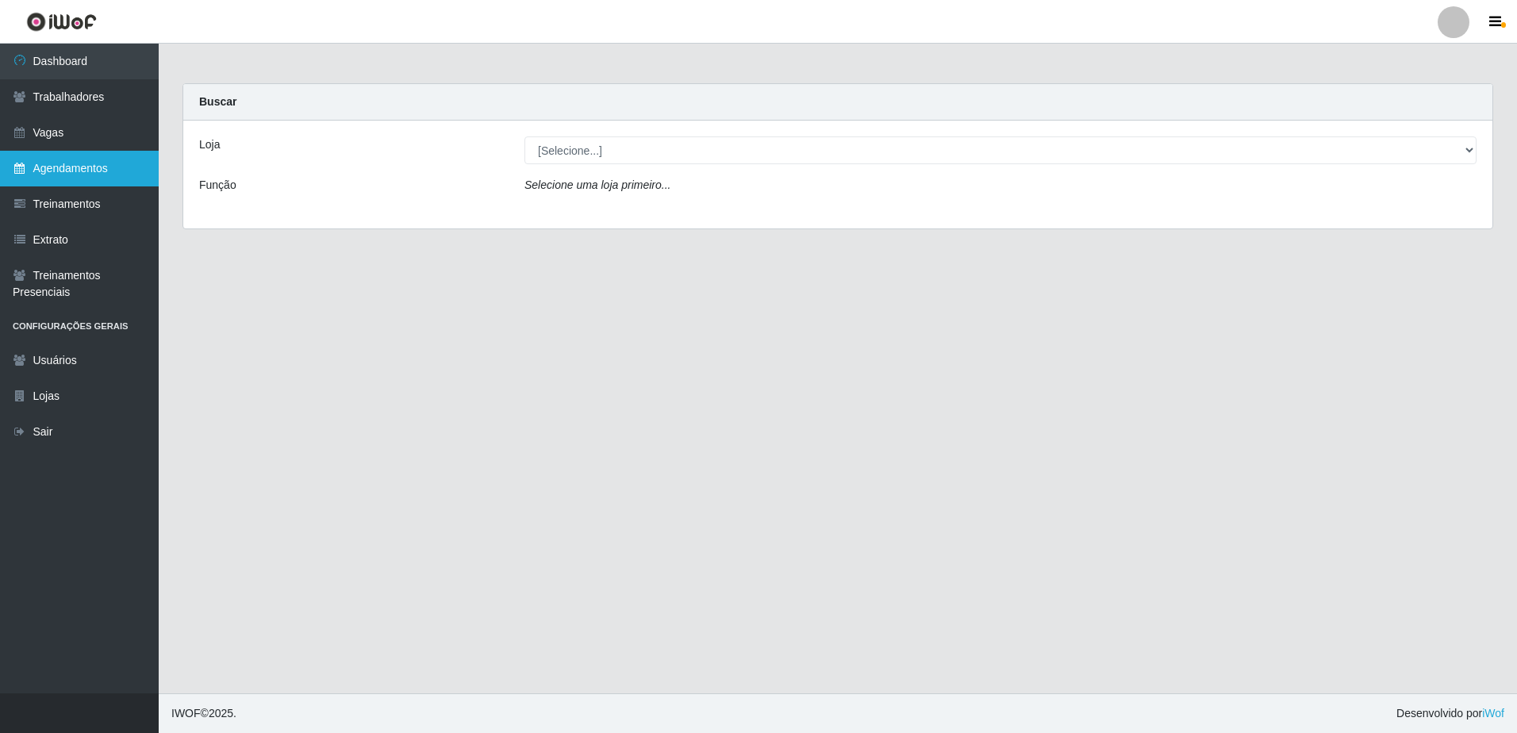
click at [93, 163] on link "Agendamentos" at bounding box center [79, 169] width 159 height 36
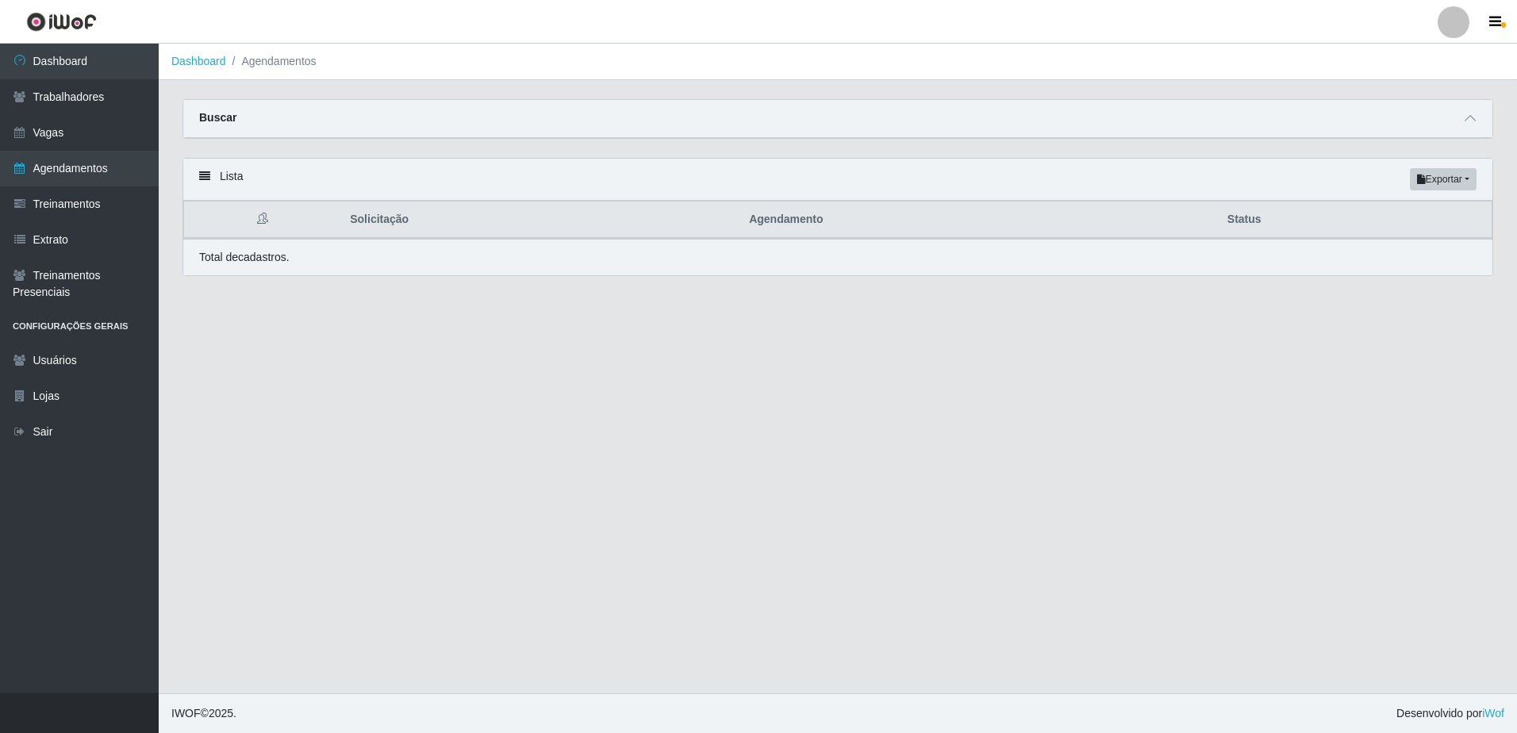
click at [1459, 113] on div "Buscar" at bounding box center [837, 119] width 1309 height 38
click at [1460, 121] on div "Buscar" at bounding box center [837, 119] width 1309 height 38
click at [1475, 122] on icon at bounding box center [1470, 118] width 11 height 11
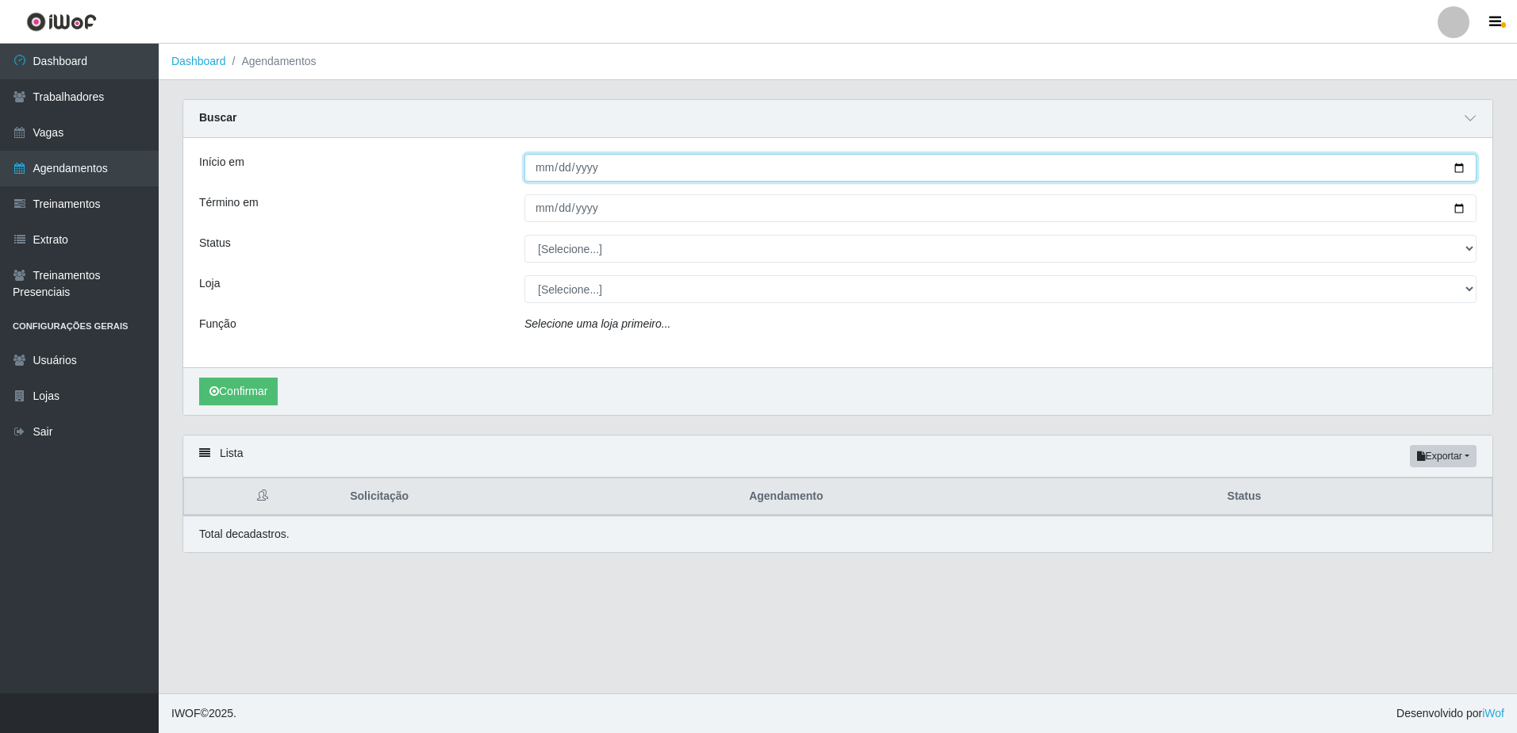
click at [541, 169] on input "Início em" at bounding box center [1001, 168] width 952 height 28
type input "[DATE]"
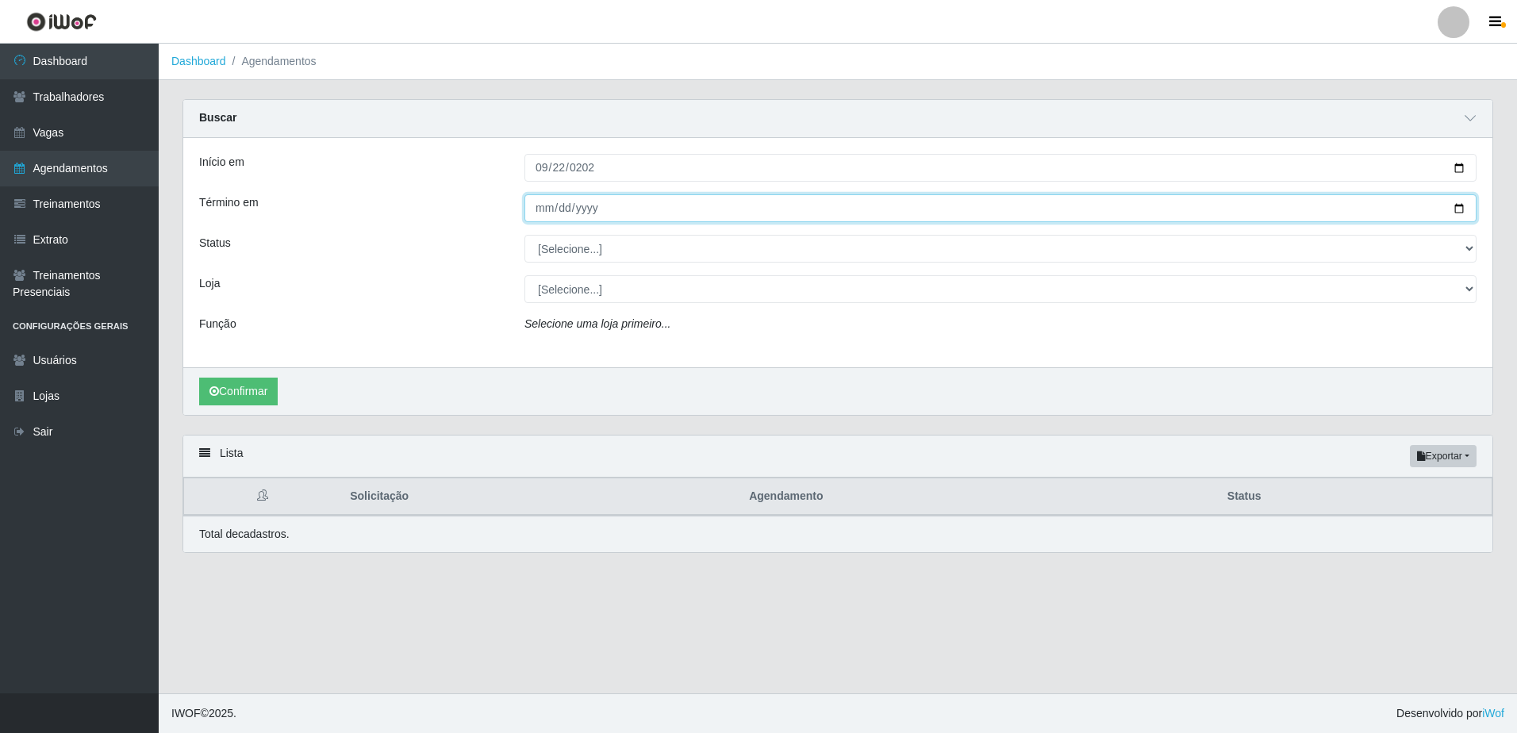
drag, startPoint x: 538, startPoint y: 209, endPoint x: 614, endPoint y: 221, distance: 77.1
click at [539, 209] on input "Término em" at bounding box center [1001, 208] width 952 height 28
type input "[DATE]"
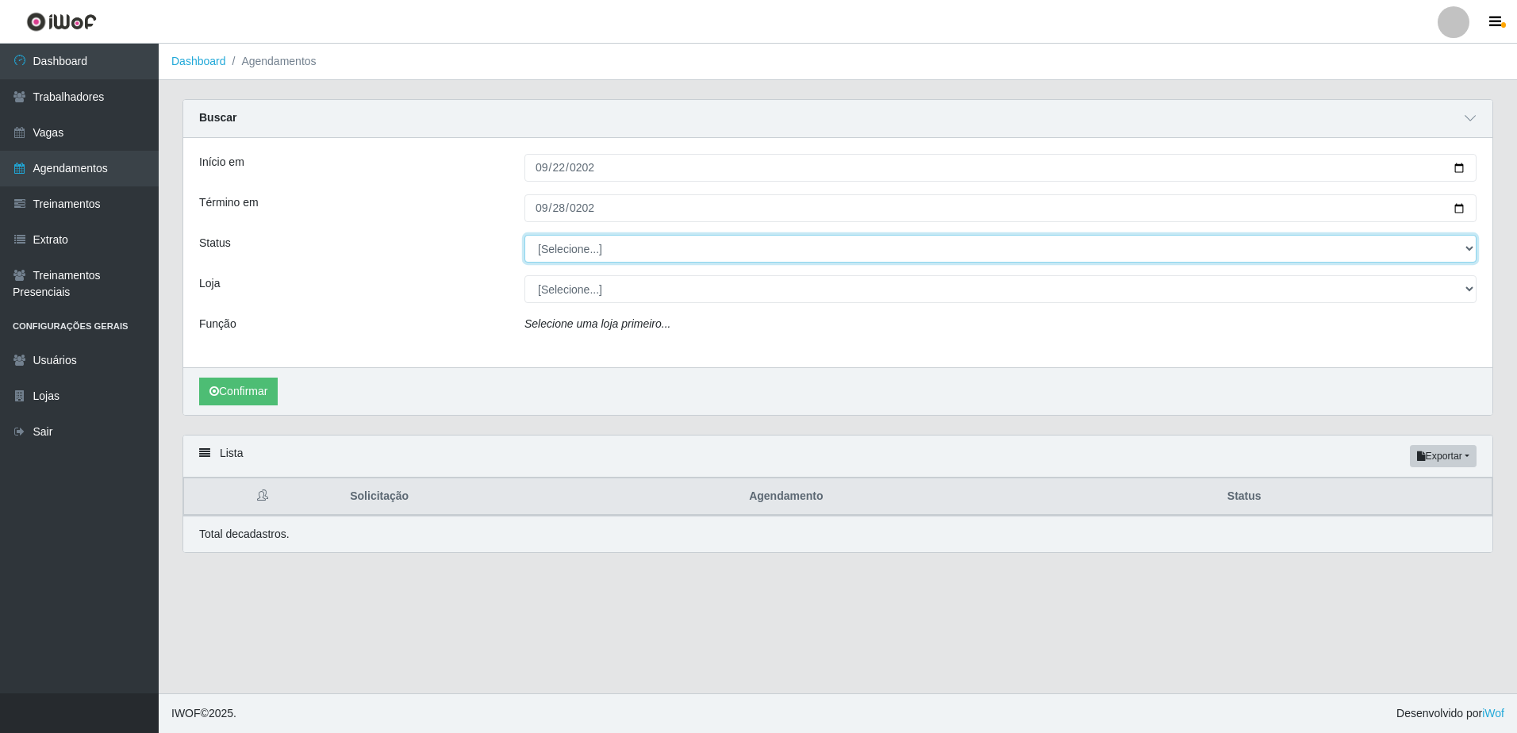
click at [626, 240] on select "[Selecione...] AGENDADO AGUARDANDO LIBERAR EM ANDAMENTO EM REVISÃO FINALIZADO C…" at bounding box center [1001, 249] width 952 height 28
select select "FINALIZADO"
click at [525, 236] on select "[Selecione...] AGENDADO AGUARDANDO LIBERAR EM ANDAMENTO EM REVISÃO FINALIZADO C…" at bounding box center [1001, 249] width 952 height 28
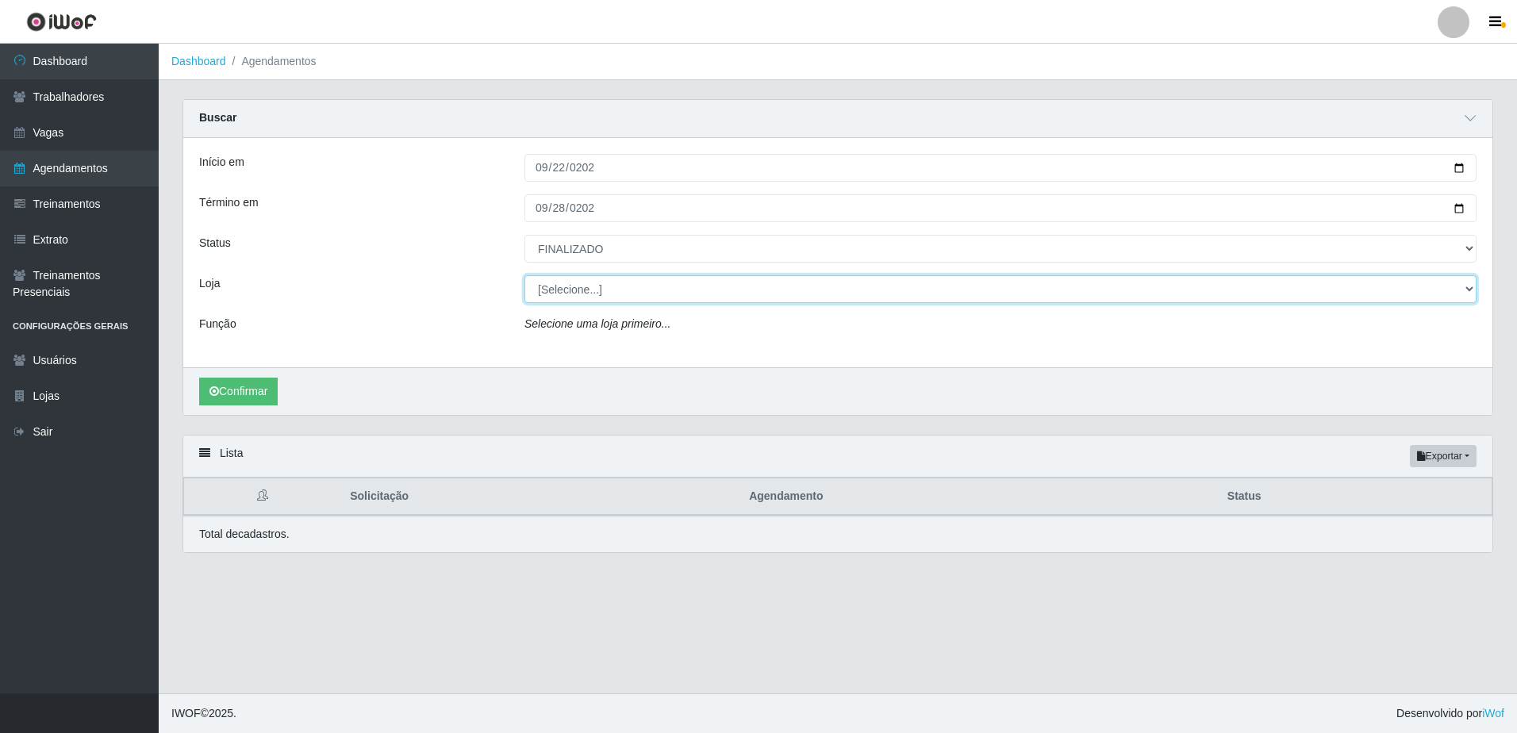
click at [663, 297] on select "[Selecione...] Rede Compras - CD Logistica Rede Compras Supermercados - LOJA 1 …" at bounding box center [1001, 289] width 952 height 28
select select "159"
click at [525, 276] on select "[Selecione...] Rede Compras - CD Logistica Rede Compras Supermercados - LOJA 1 …" at bounding box center [1001, 289] width 952 height 28
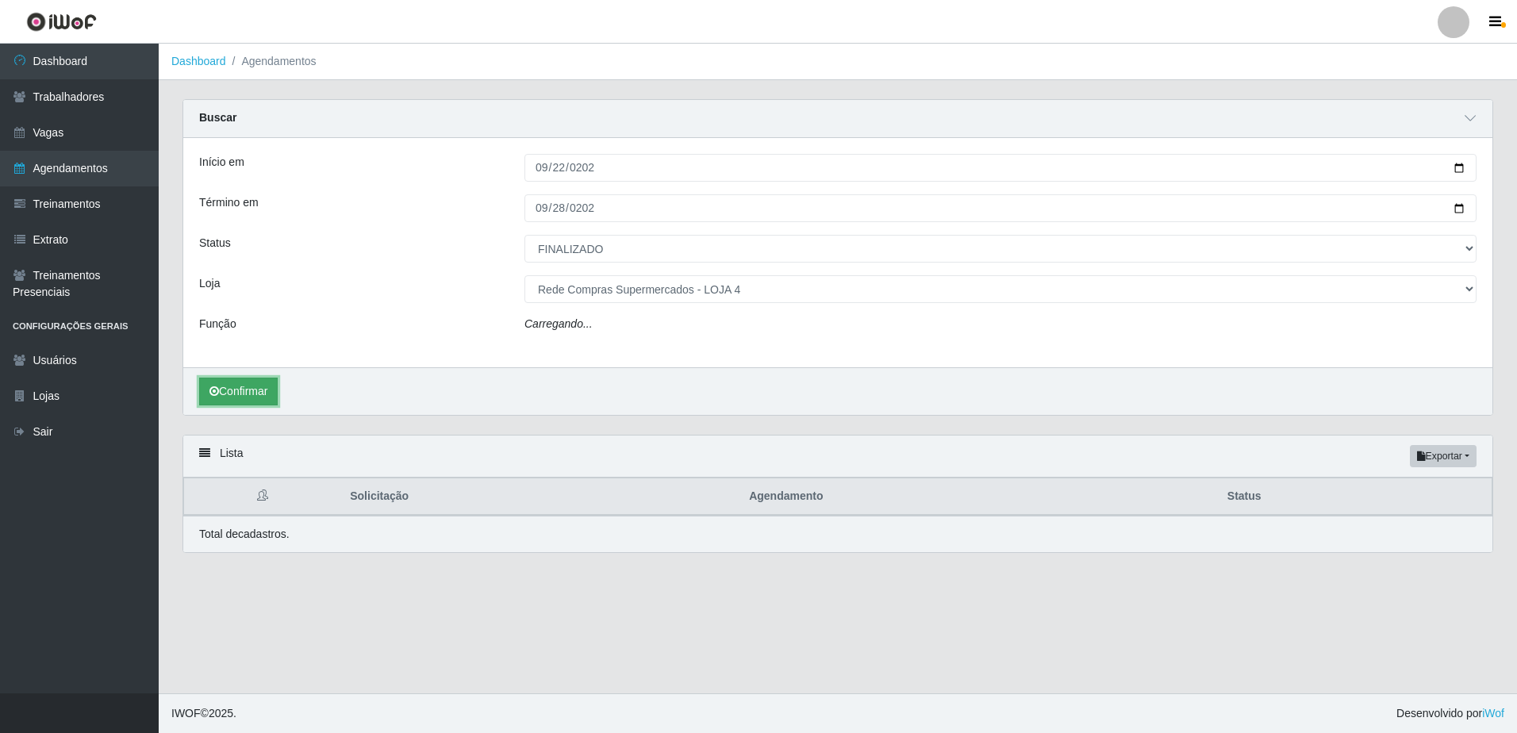
click at [247, 401] on button "Confirmar" at bounding box center [238, 392] width 79 height 28
click at [256, 396] on button "Confirmar" at bounding box center [238, 396] width 79 height 28
click at [213, 398] on icon "submit" at bounding box center [214, 395] width 10 height 11
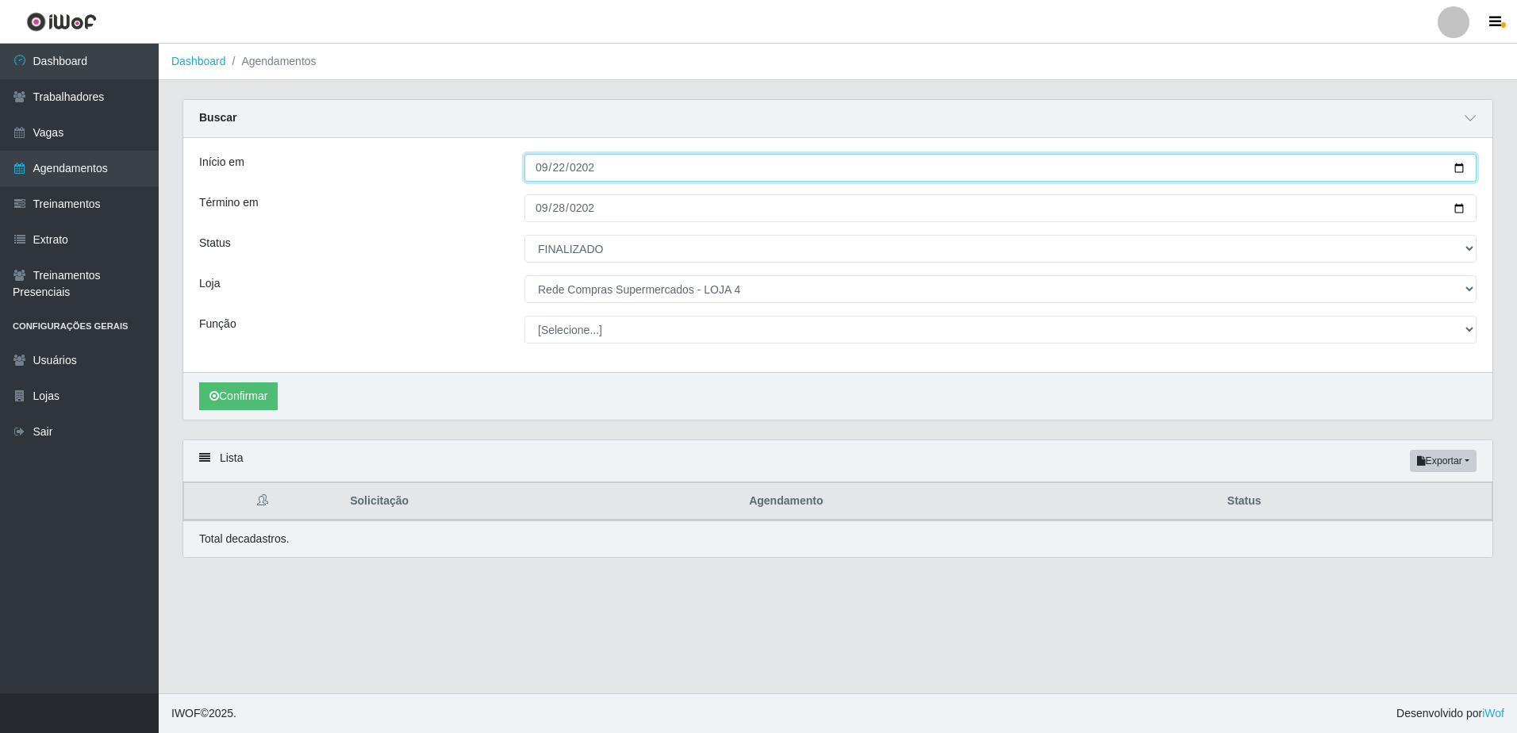
click at [539, 168] on input "[DATE]" at bounding box center [1001, 168] width 952 height 28
